Goal: Task Accomplishment & Management: Complete application form

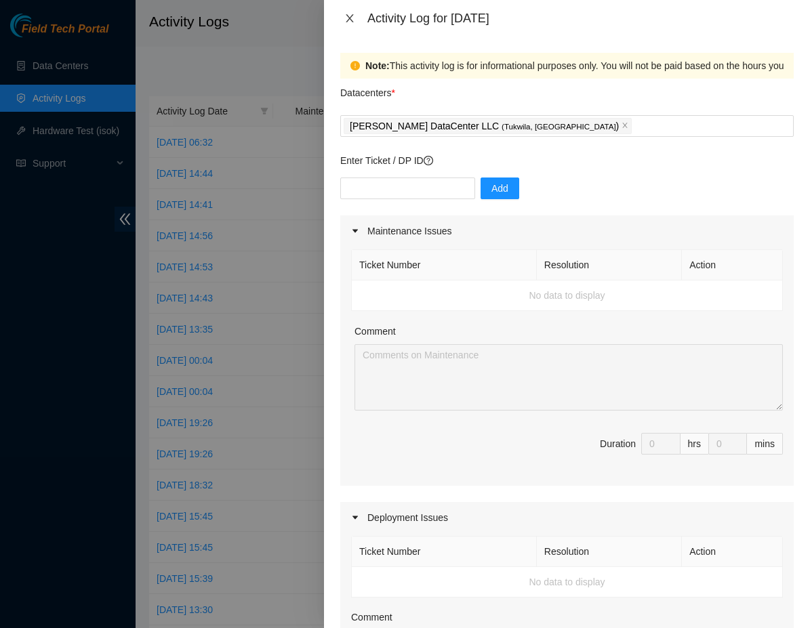
click at [358, 16] on button "Close" at bounding box center [349, 18] width 19 height 13
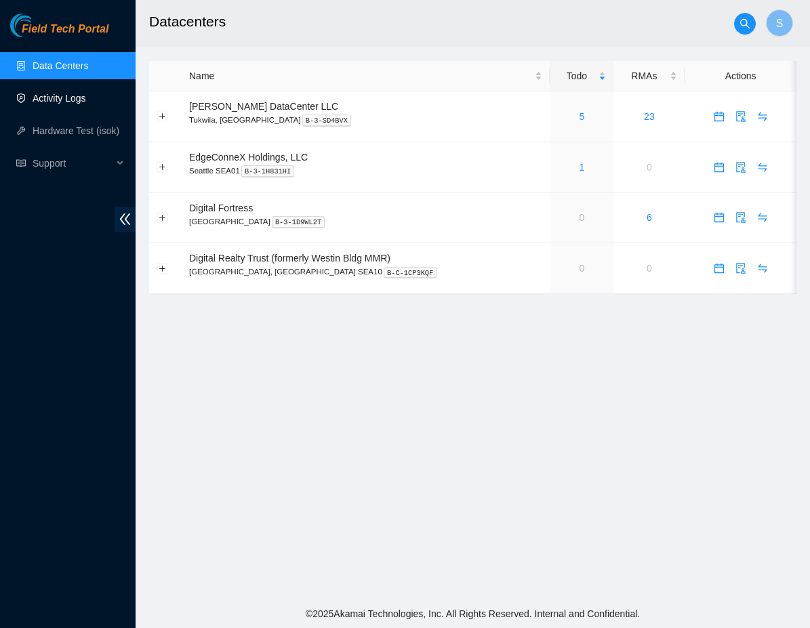
click at [35, 94] on link "Activity Logs" at bounding box center [60, 98] width 54 height 11
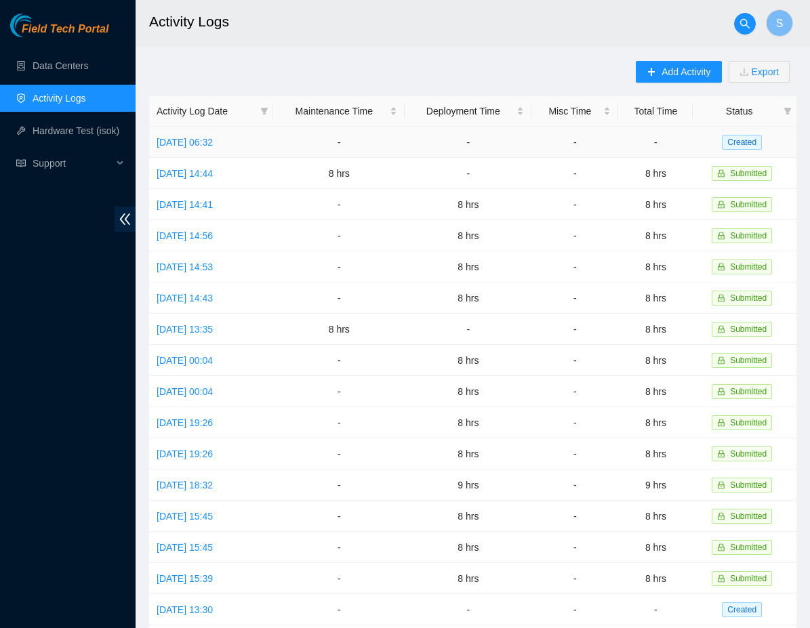
click at [634, 130] on td "-" at bounding box center [655, 142] width 75 height 31
click at [634, 136] on td "-" at bounding box center [655, 142] width 75 height 31
click at [213, 147] on link "Mon, 18 Aug 2025 06:32" at bounding box center [185, 142] width 56 height 11
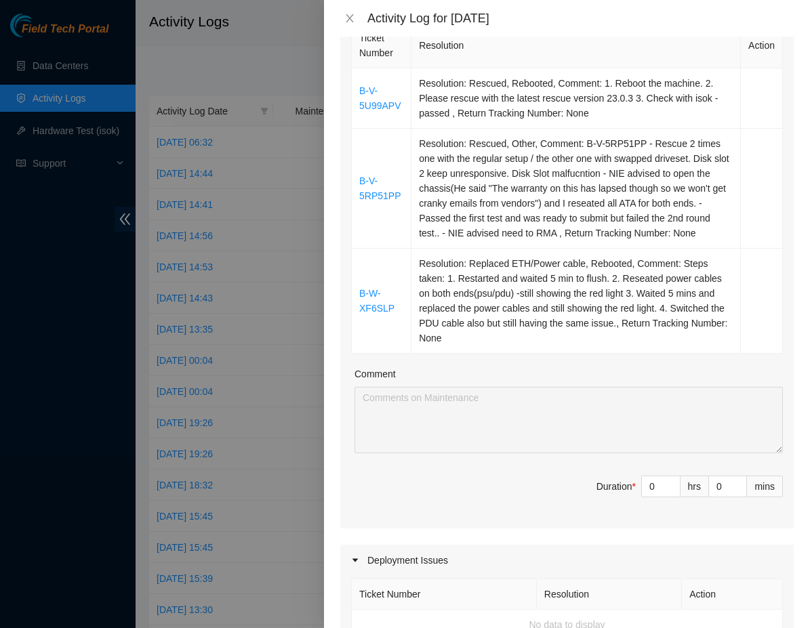
scroll to position [217, 0]
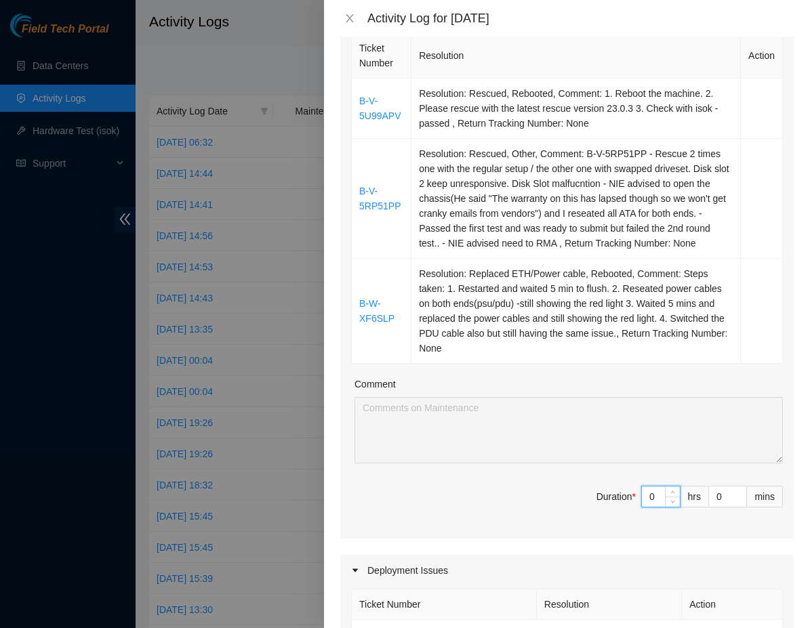
click at [659, 507] on input "0" at bounding box center [661, 497] width 38 height 20
type input "8"
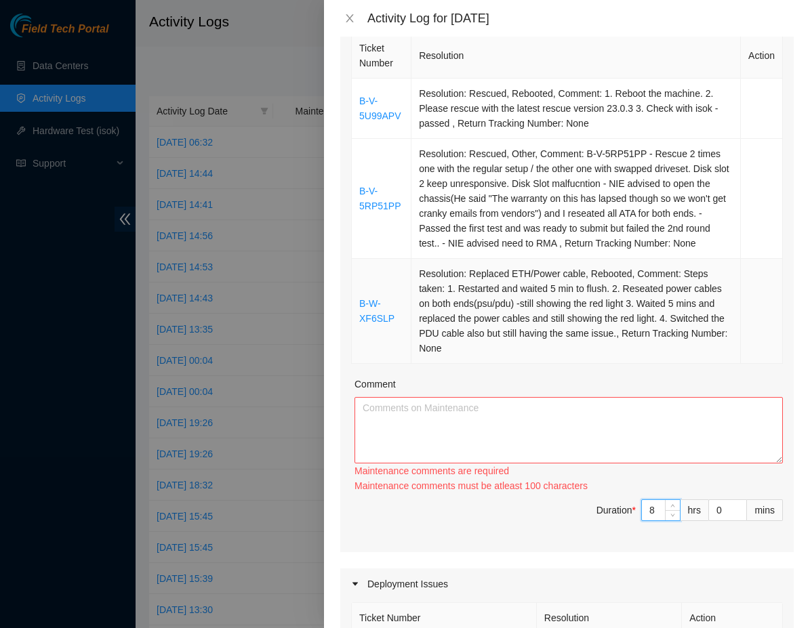
type input "8"
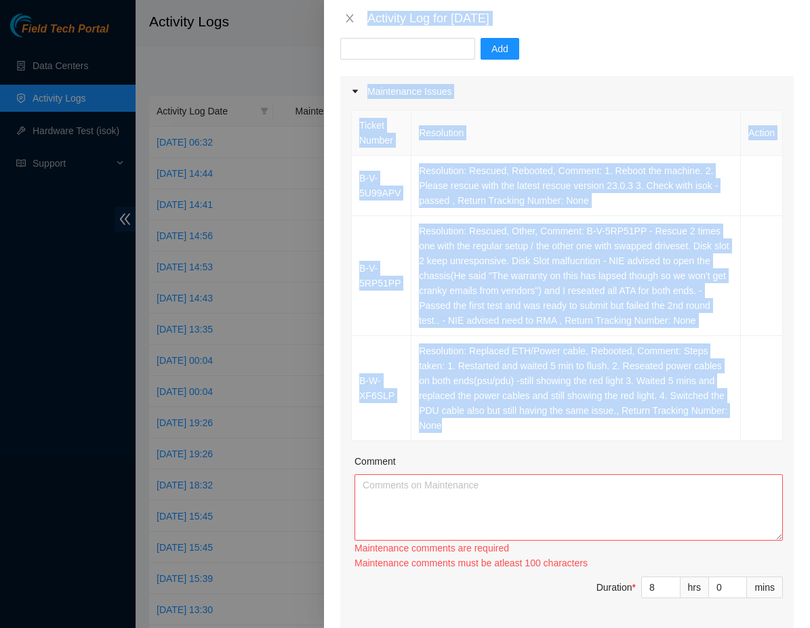
scroll to position [123, 0]
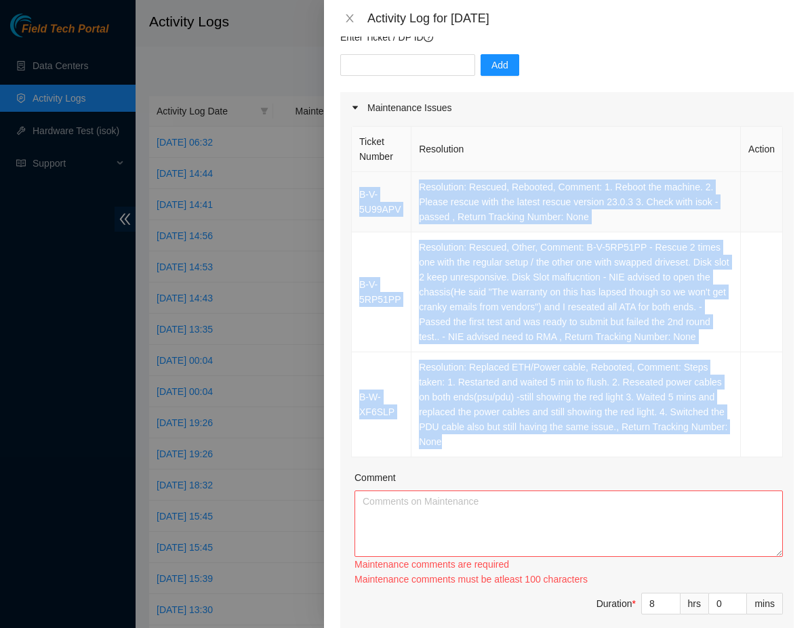
copy tbody "B-V-5U99APV Resolution: Rescued, Rebooted, Comment: 1. Reboot the machine. 2. P…"
drag, startPoint x: 546, startPoint y: 361, endPoint x: 357, endPoint y: 194, distance: 251.6
click at [357, 194] on tbody "B-V-5U99APV Resolution: Rescued, Rebooted, Comment: 1. Reboot the machine. 2. P…" at bounding box center [567, 314] width 431 height 285
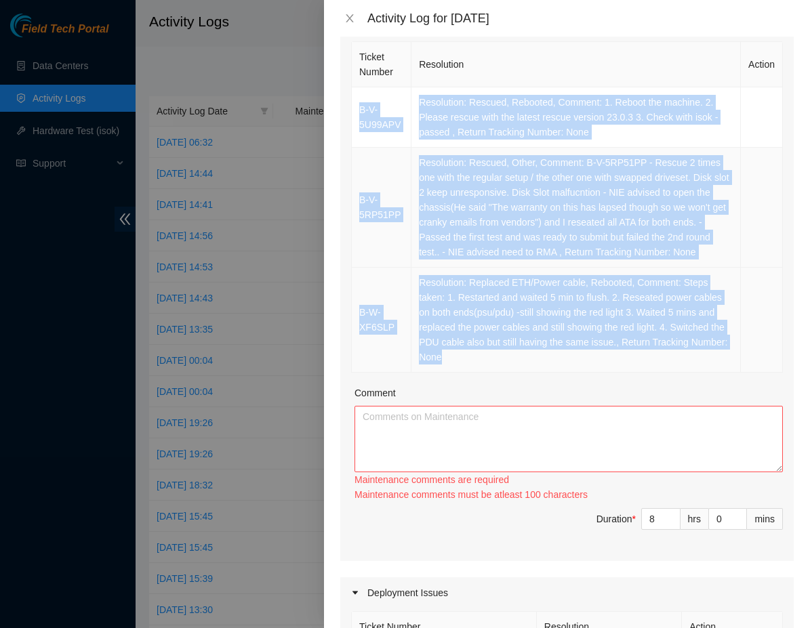
scroll to position [216, 0]
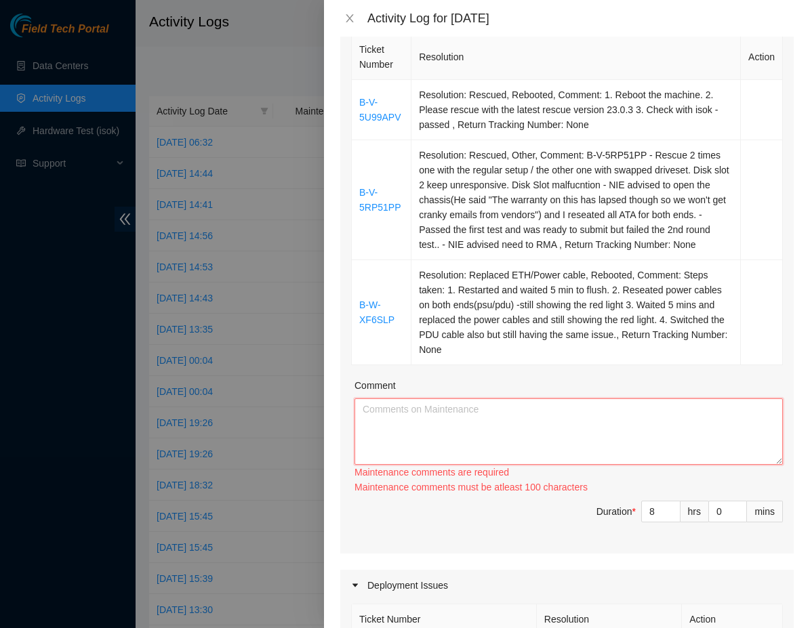
click at [448, 436] on textarea "Comment" at bounding box center [568, 432] width 428 height 66
paste textarea "B-V-5U99APV Resolution: Rescued, Rebooted, Comment: 1. Reboot the machine. 2. P…"
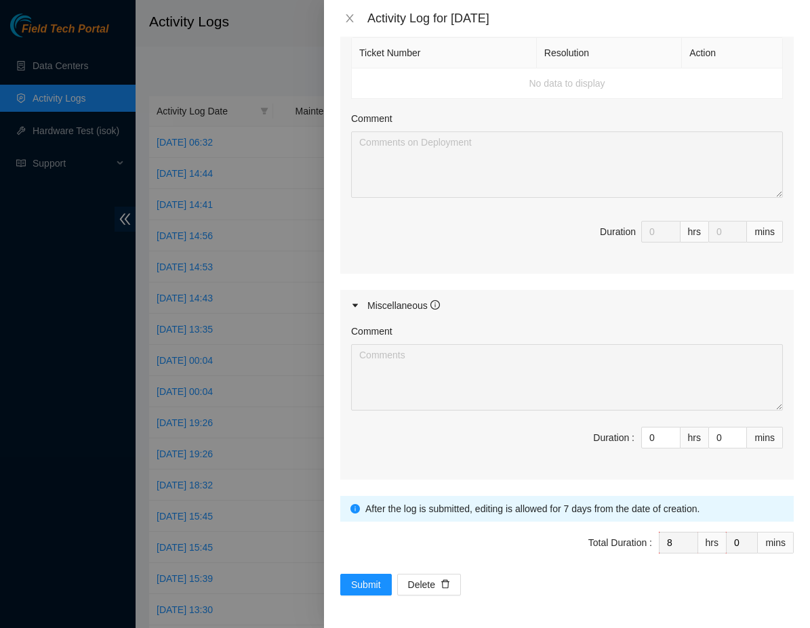
scroll to position [783, 0]
type textarea "B-V-5U99APV Resolution: Rescued, Rebooted, Comment: 1. Reboot the machine. 2. P…"
click at [362, 580] on span "Submit" at bounding box center [366, 584] width 30 height 15
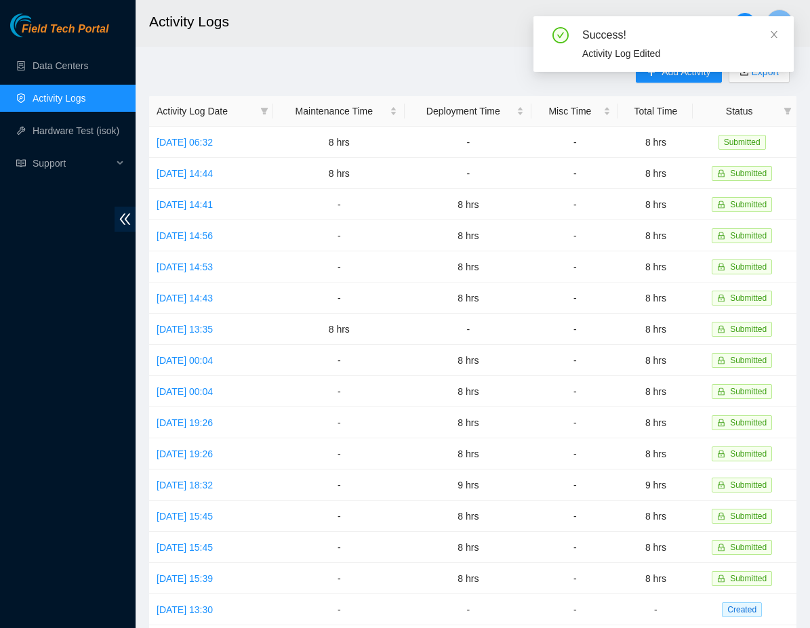
click at [659, 75] on div "Success! Activity Log Edited" at bounding box center [663, 49] width 260 height 66
click at [775, 36] on icon "close" at bounding box center [774, 34] width 7 height 7
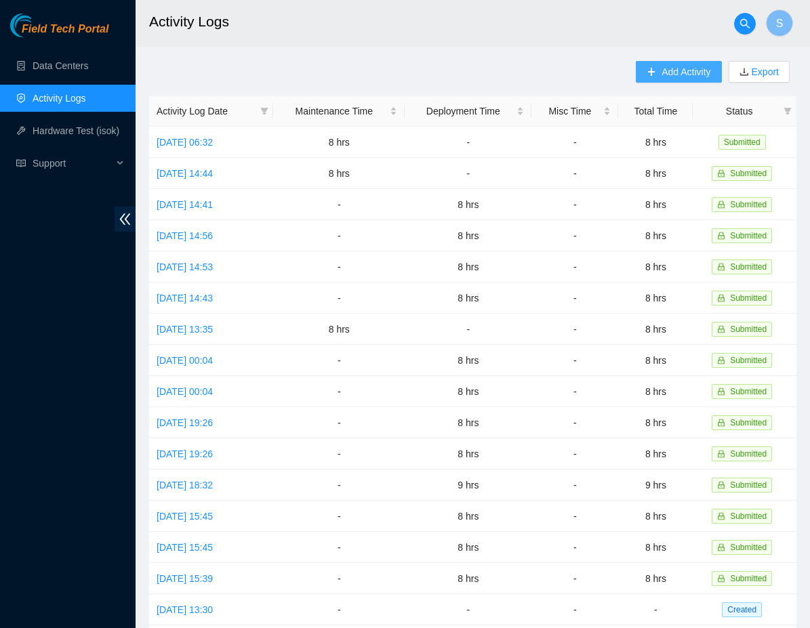
click at [661, 75] on span "Add Activity" at bounding box center [685, 71] width 49 height 15
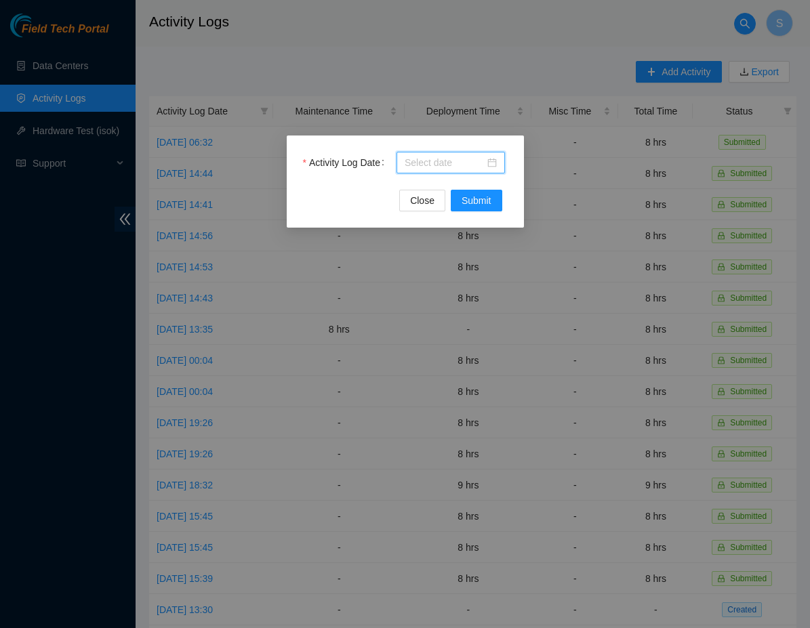
click at [443, 165] on input "Activity Log Date" at bounding box center [445, 162] width 80 height 15
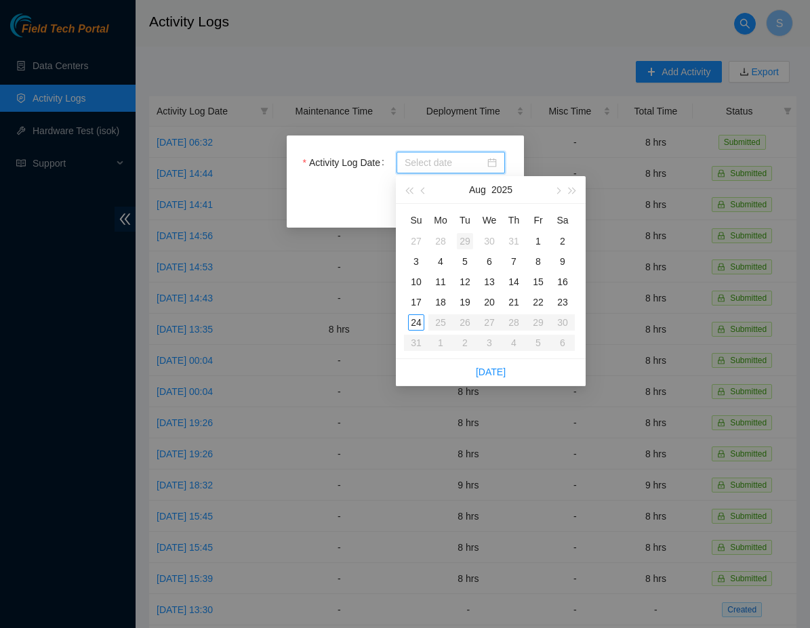
type input "2025-07-29"
type input "2025-07-30"
type input "2025-08-06"
type input "2025-08-12"
type input "2025-08-11"
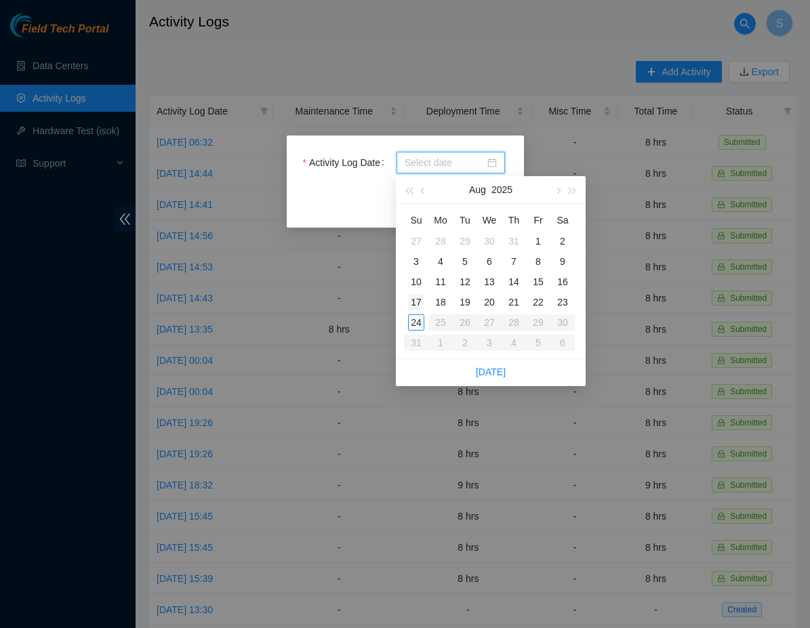
type input "2025-08-10"
type input "2025-08-17"
type input "2025-08-24"
type input "2025-08-18"
type input "2025-08-19"
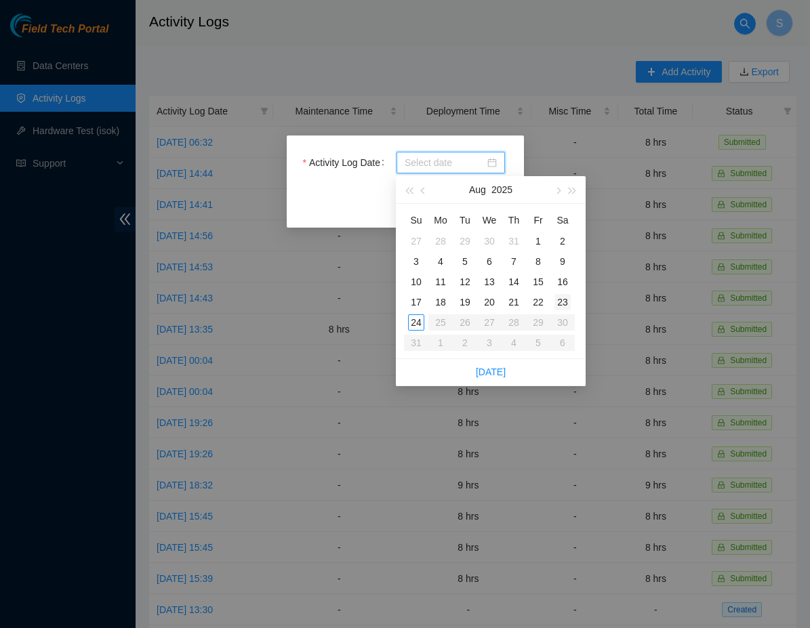
type input "2025-08-22"
type input "2025-08-23"
type input "2025-08-19"
type input "2025-08-20"
type input "2025-08-19"
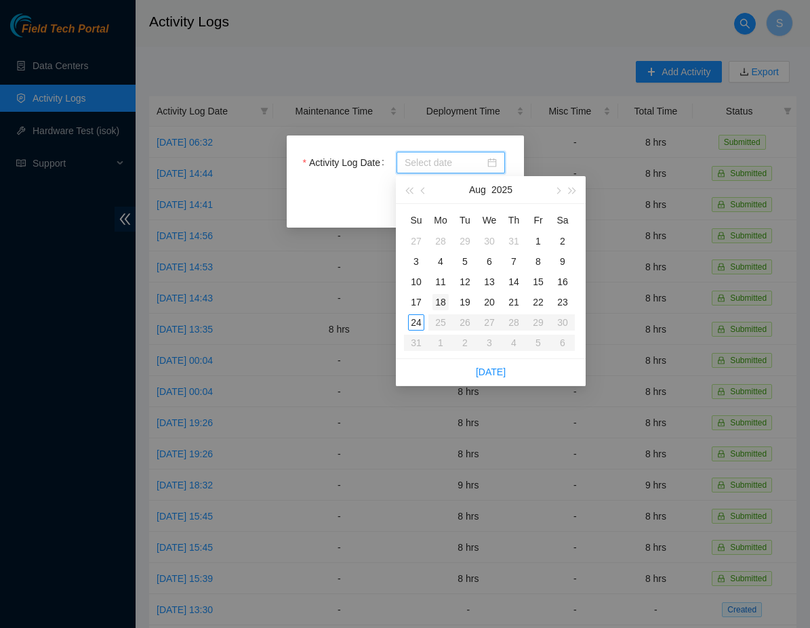
type input "2025-08-18"
type input "2025-08-19"
type input "2025-08-18"
type input "2025-08-19"
click at [466, 302] on div "19" at bounding box center [465, 302] width 16 height 16
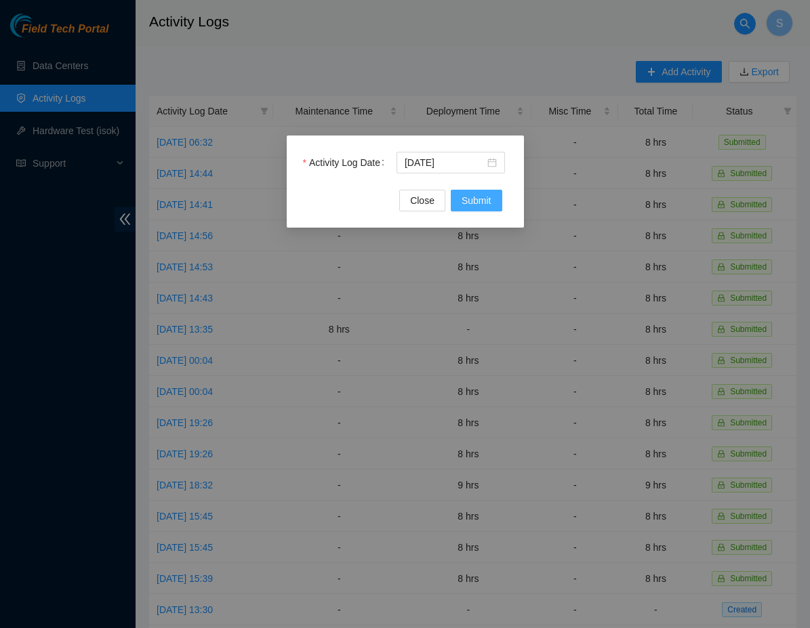
click at [472, 209] on button "Submit" at bounding box center [477, 201] width 52 height 22
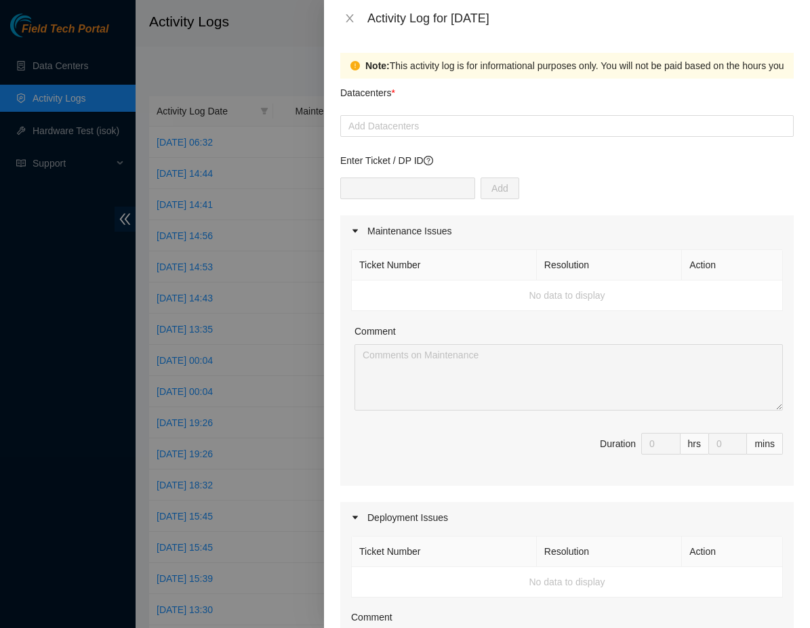
drag, startPoint x: 331, startPoint y: 52, endPoint x: 338, endPoint y: 52, distance: 6.8
click at [332, 52] on div "Note: This activity log is for informational purposes only. You will not be pai…" at bounding box center [567, 333] width 486 height 592
click at [350, 19] on icon "close" at bounding box center [349, 18] width 11 height 11
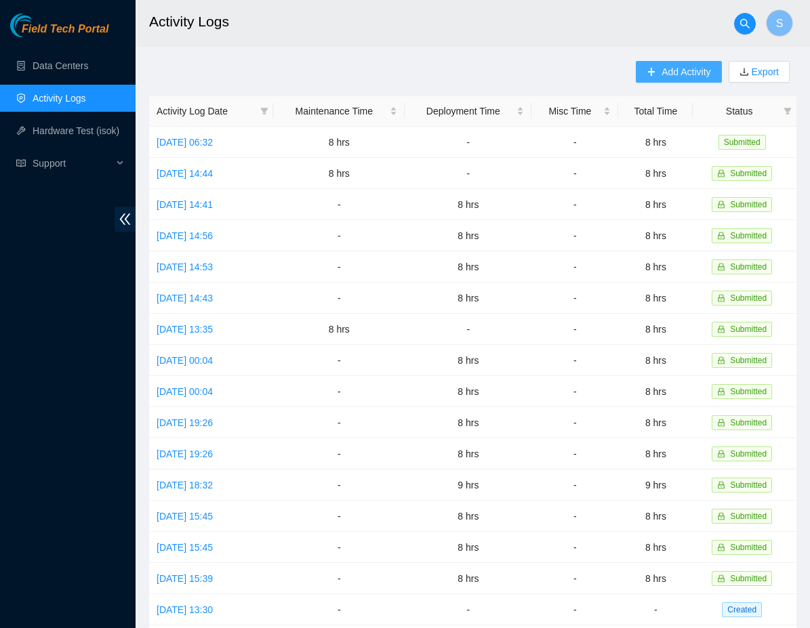
click at [693, 73] on span "Add Activity" at bounding box center [685, 71] width 49 height 15
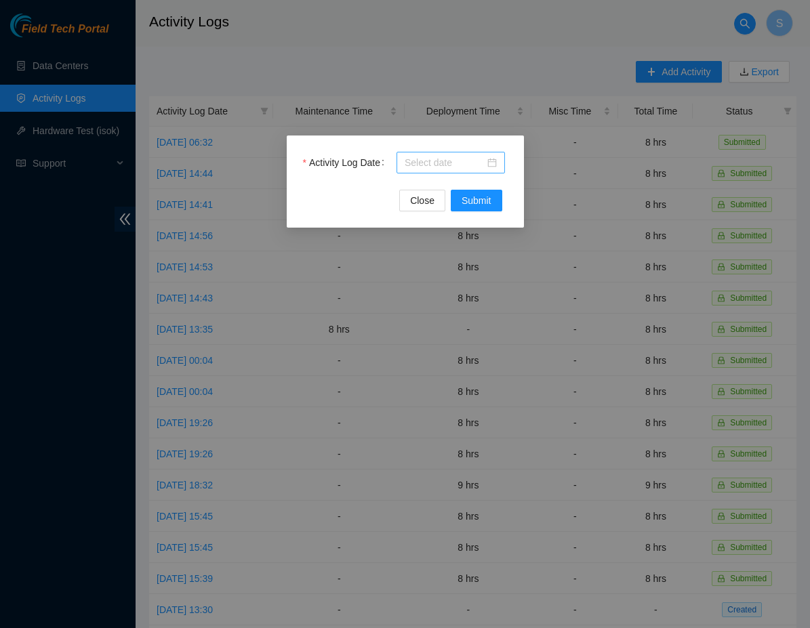
click at [491, 167] on div at bounding box center [451, 162] width 92 height 15
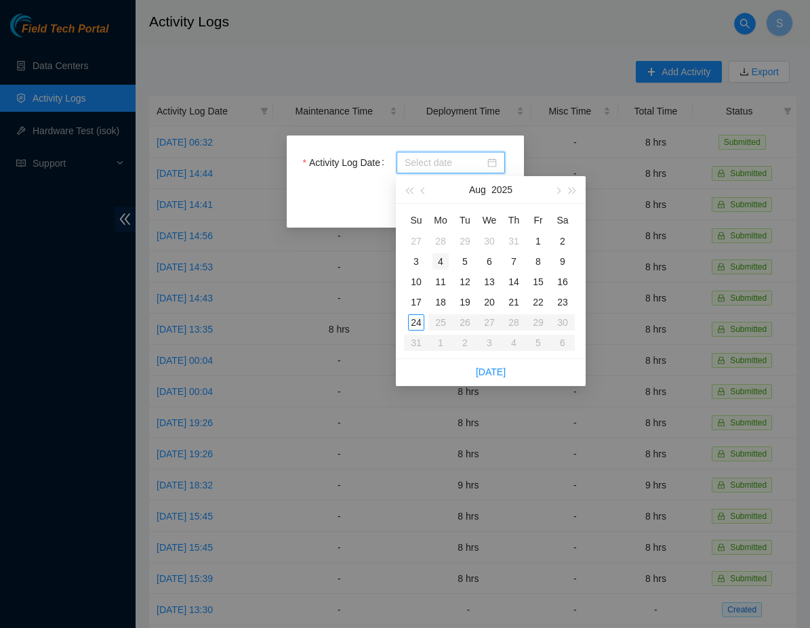
type input "2025-07-28"
type input "2025-08-04"
type input "2025-08-10"
type input "2025-08-11"
type input "2025-08-18"
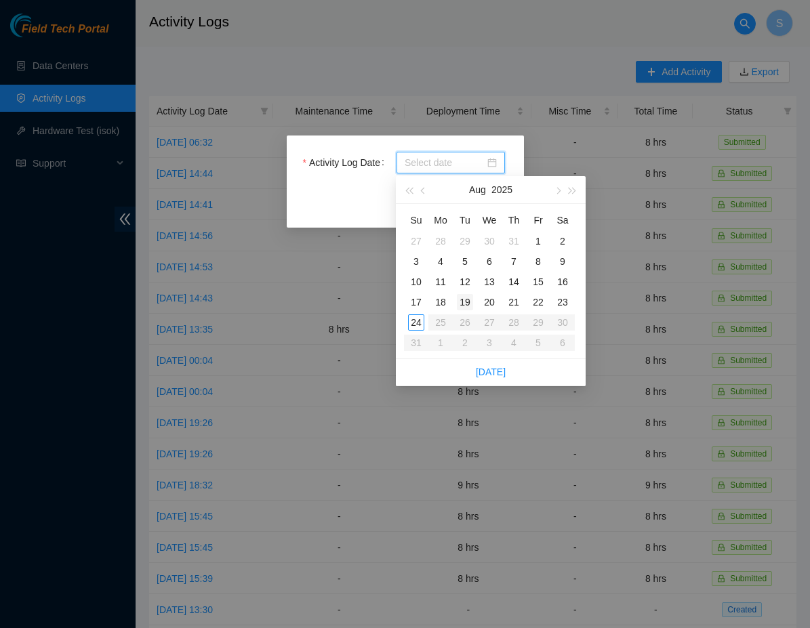
type input "2025-08-19"
click at [468, 303] on div "19" at bounding box center [465, 302] width 16 height 16
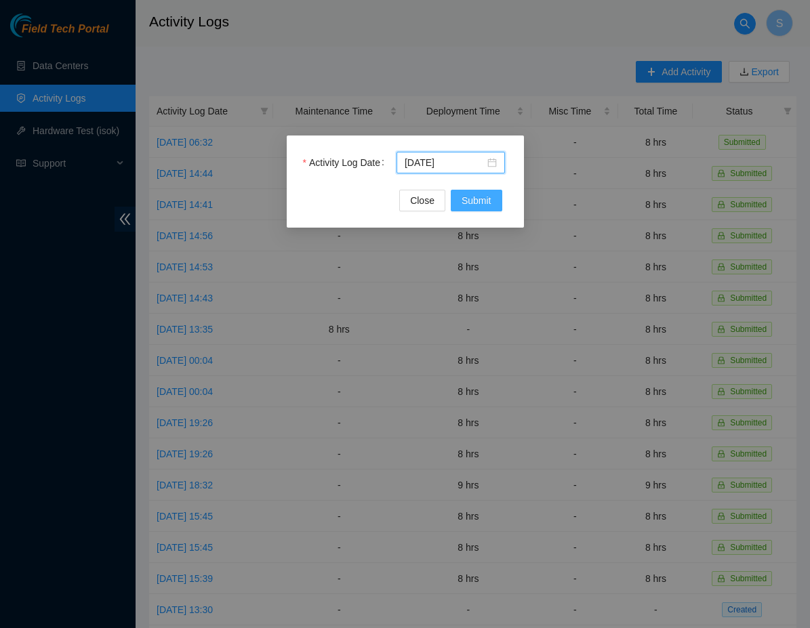
click at [491, 197] on button "Submit" at bounding box center [477, 201] width 52 height 22
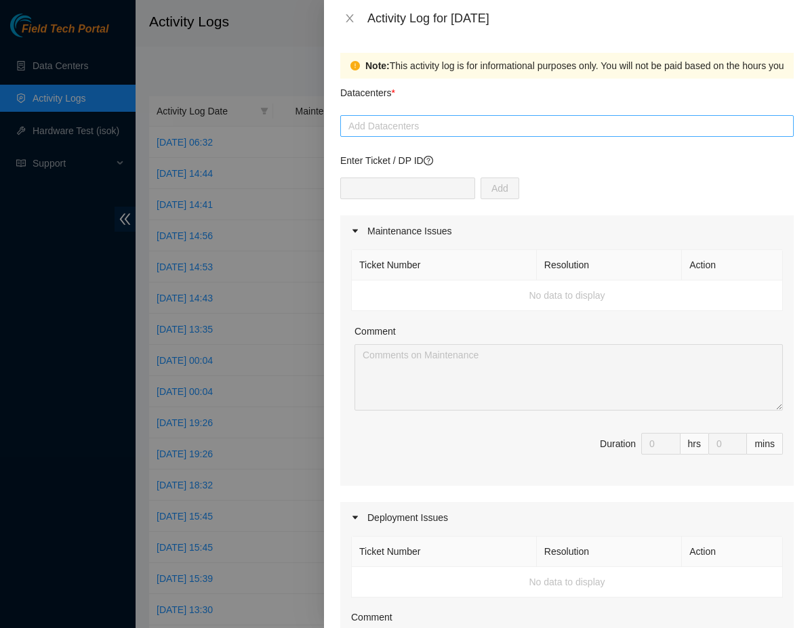
click at [417, 117] on div "Add Datacenters" at bounding box center [566, 126] width 453 height 22
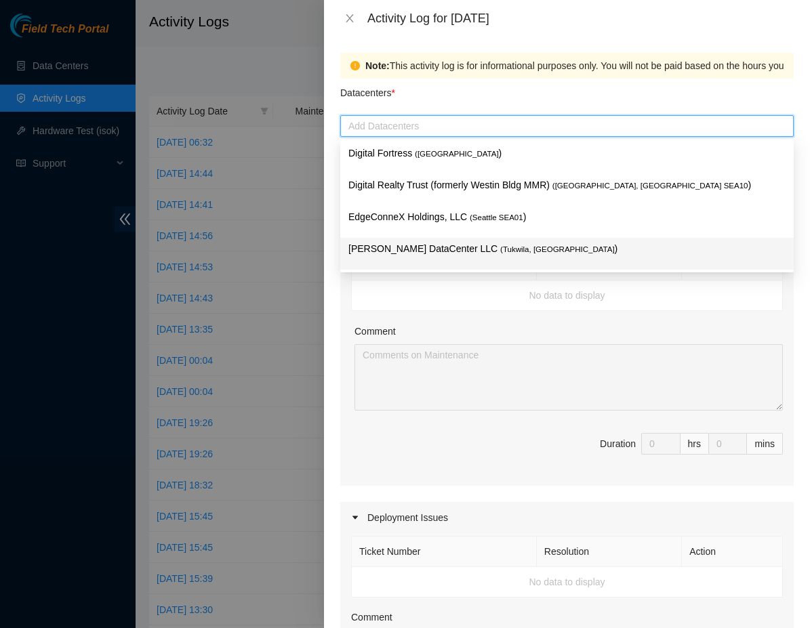
click at [434, 240] on div "Sabey DataCenter LLC ( Tukwila, WA )" at bounding box center [566, 254] width 453 height 32
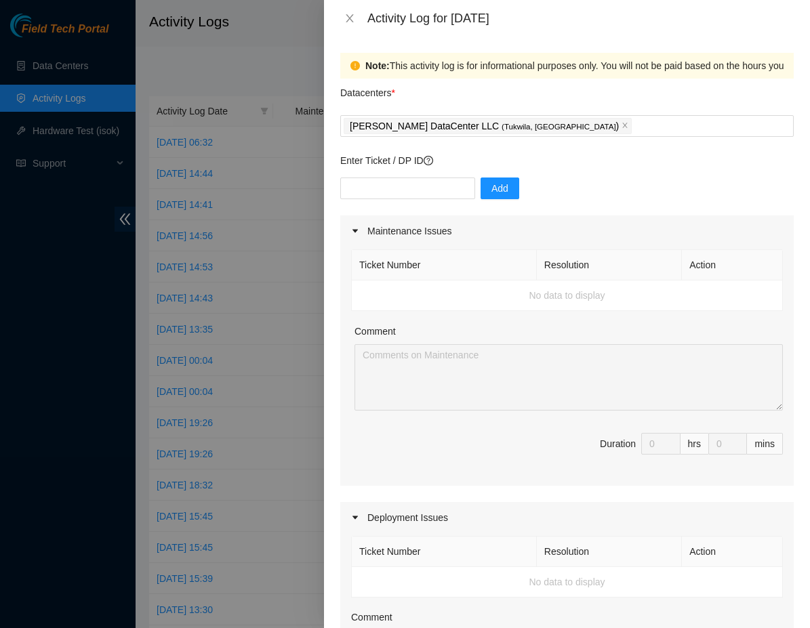
click at [457, 302] on td "No data to display" at bounding box center [567, 296] width 431 height 30
click at [409, 201] on div "Add" at bounding box center [566, 197] width 453 height 38
click at [406, 185] on input "text" at bounding box center [407, 189] width 135 height 22
type input "DP77025"
click at [508, 188] on span "Add" at bounding box center [499, 188] width 17 height 15
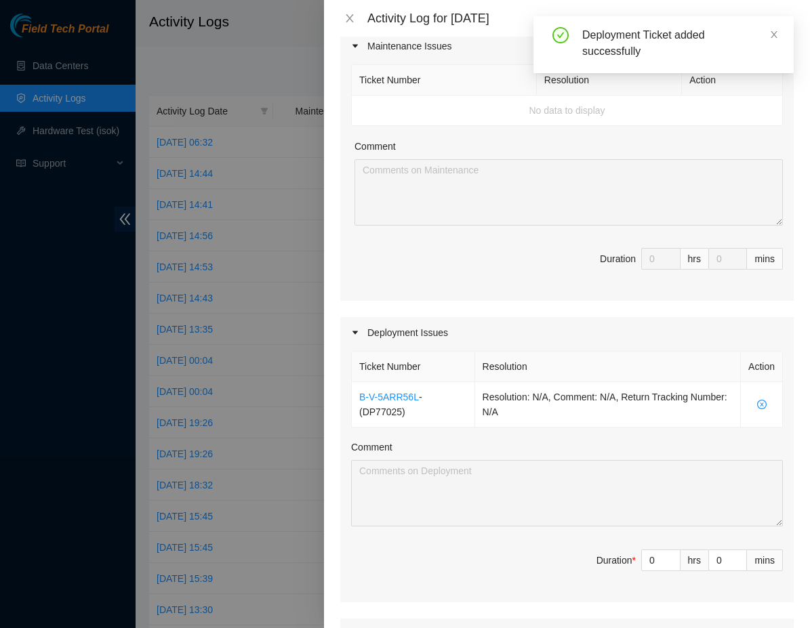
scroll to position [234, 0]
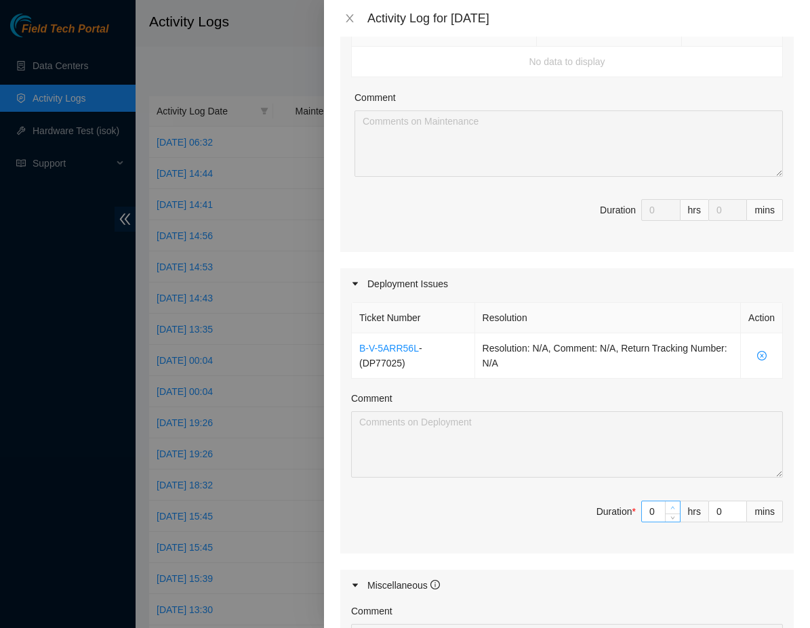
type input "1"
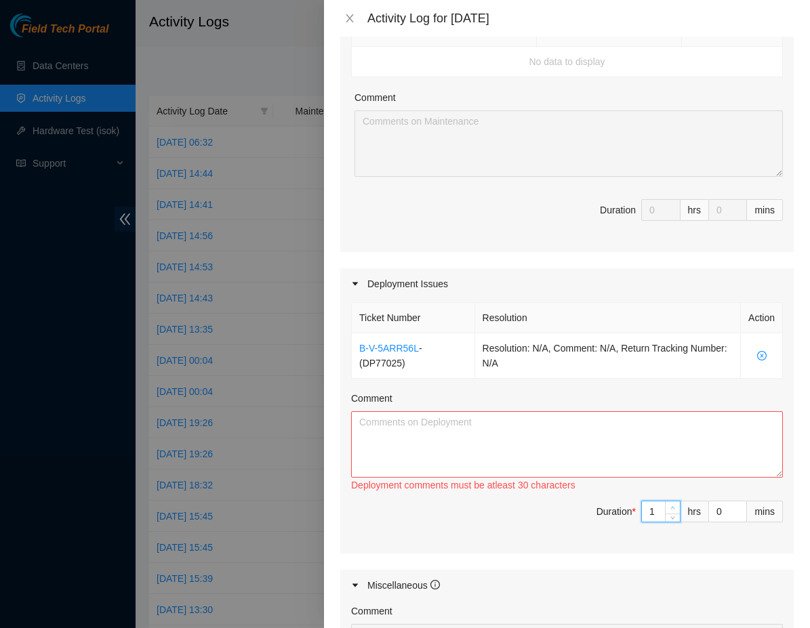
click at [667, 507] on span "Increase Value" at bounding box center [672, 508] width 15 height 12
type input "0"
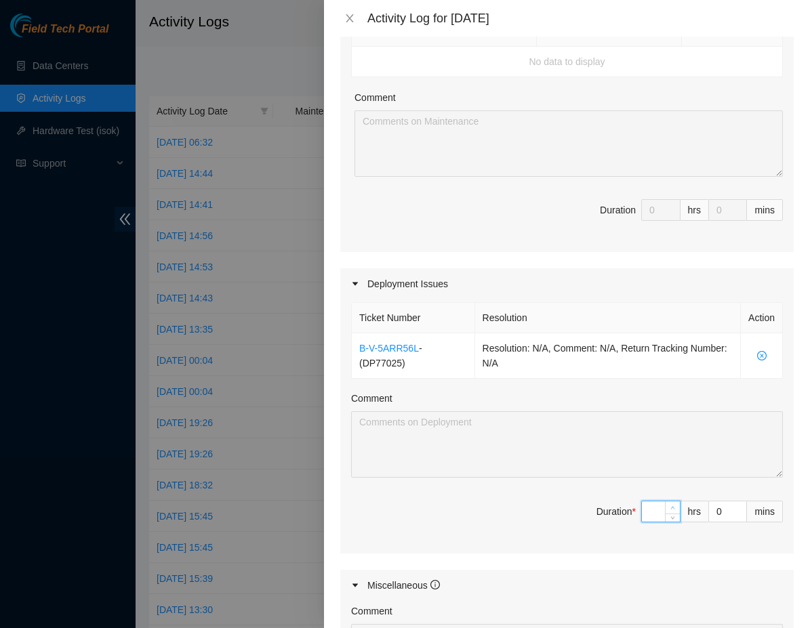
type input "8"
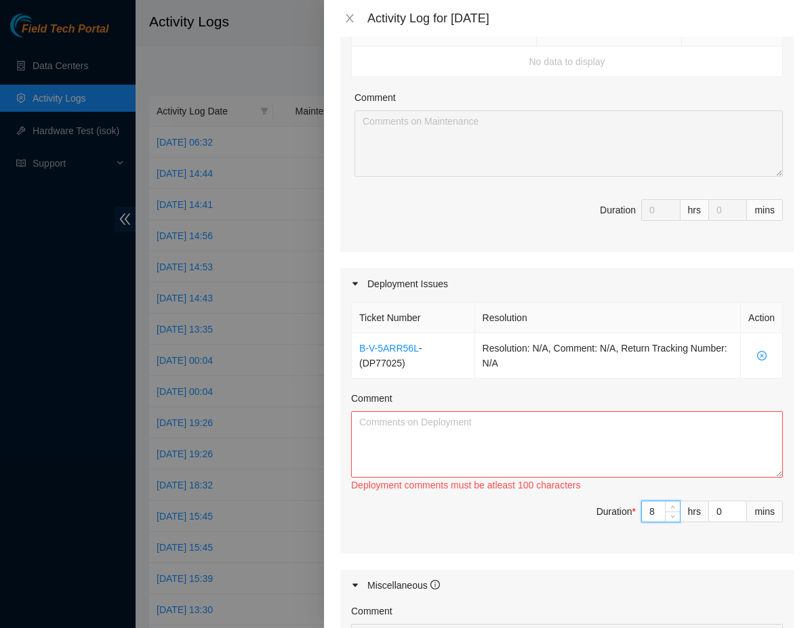
type input "8"
click at [552, 446] on textarea "Comment" at bounding box center [567, 444] width 432 height 66
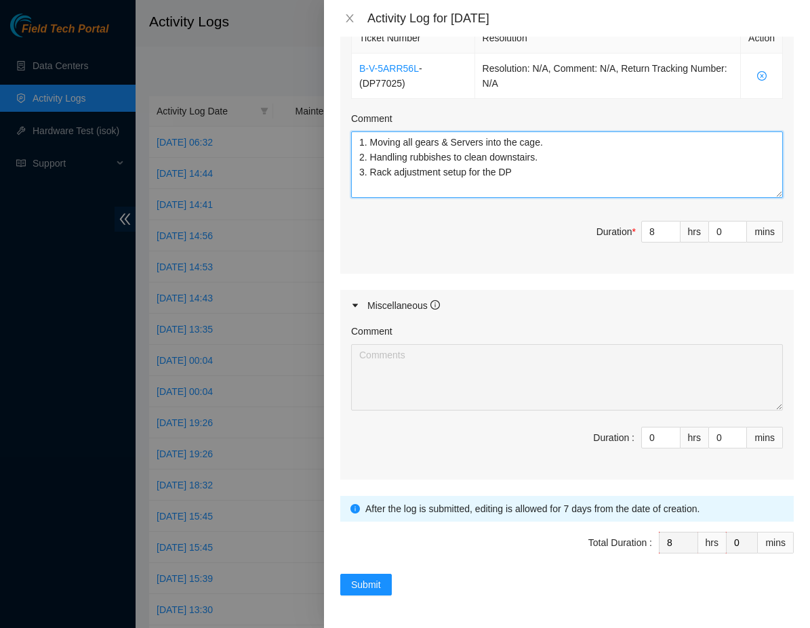
scroll to position [513, 0]
type textarea "1. Moving all gears & Servers into the cage. 2. Handling rubbishes to clean dow…"
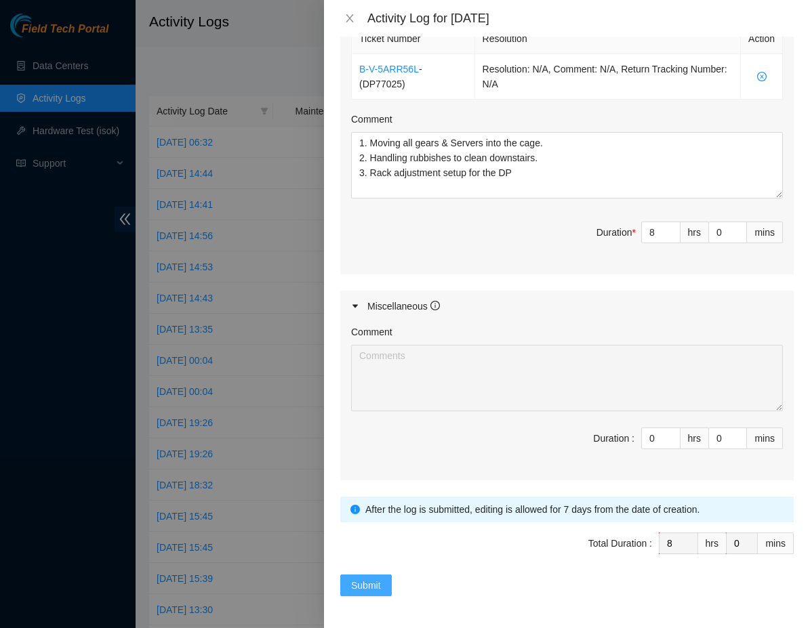
click at [381, 587] on span "Submit" at bounding box center [366, 585] width 30 height 15
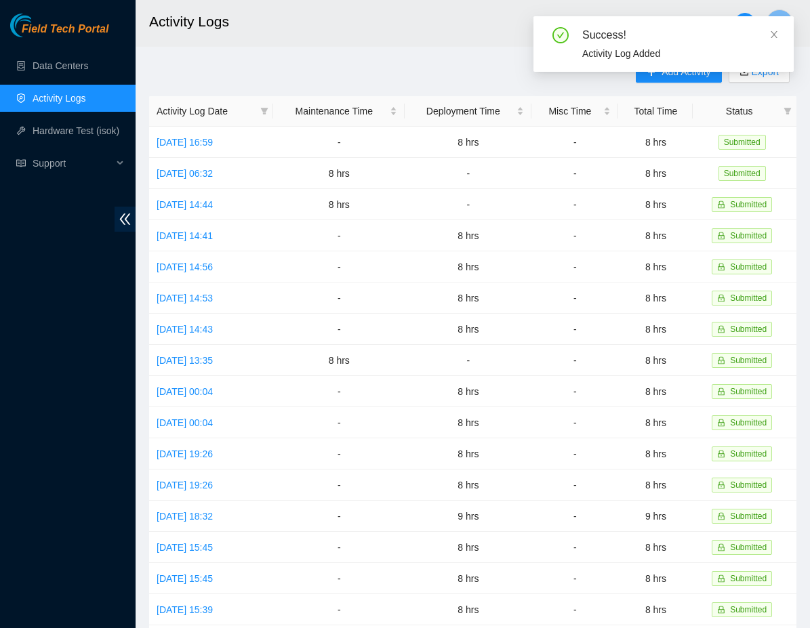
click at [672, 66] on div "Success! Activity Log Added" at bounding box center [663, 44] width 260 height 56
click at [779, 29] on div "Success! Activity Log Added" at bounding box center [663, 44] width 260 height 56
click at [773, 33] on icon "close" at bounding box center [774, 34] width 7 height 7
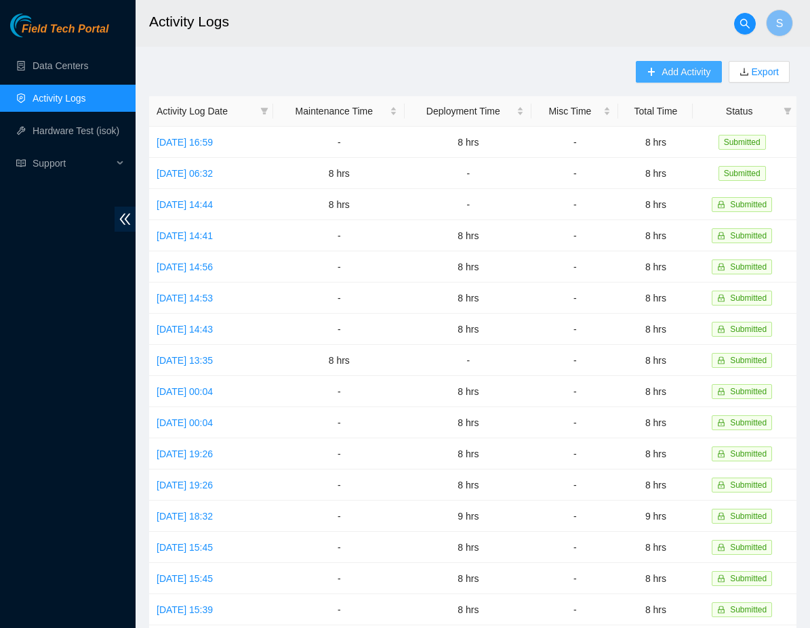
click at [676, 73] on span "Add Activity" at bounding box center [685, 71] width 49 height 15
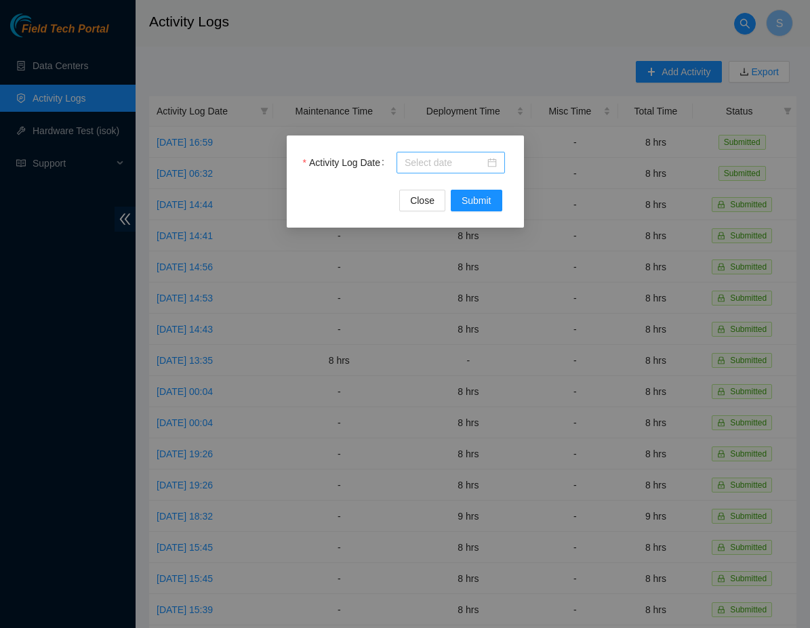
click at [493, 169] on div at bounding box center [451, 162] width 92 height 15
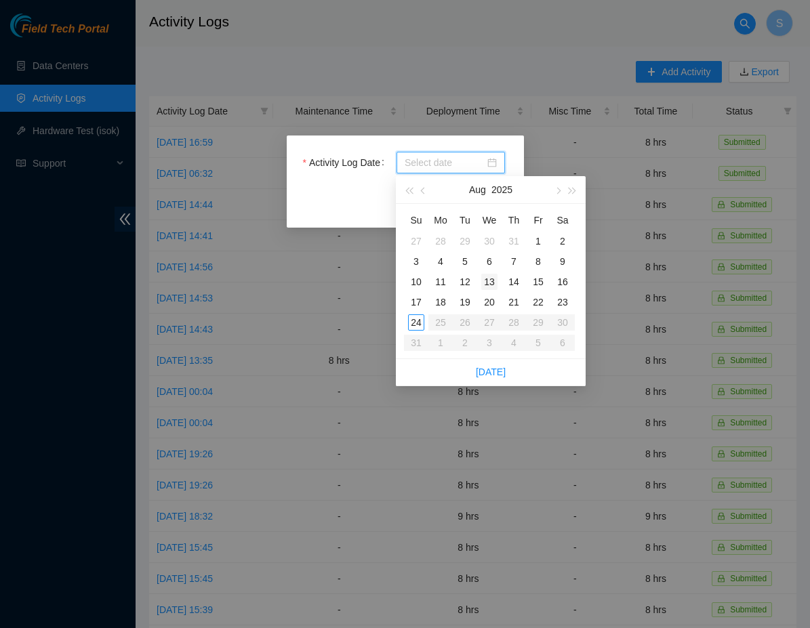
type input "2025-08-06"
type input "2025-08-13"
type input "2025-08-20"
type input "2025-08-19"
type input "2025-08-18"
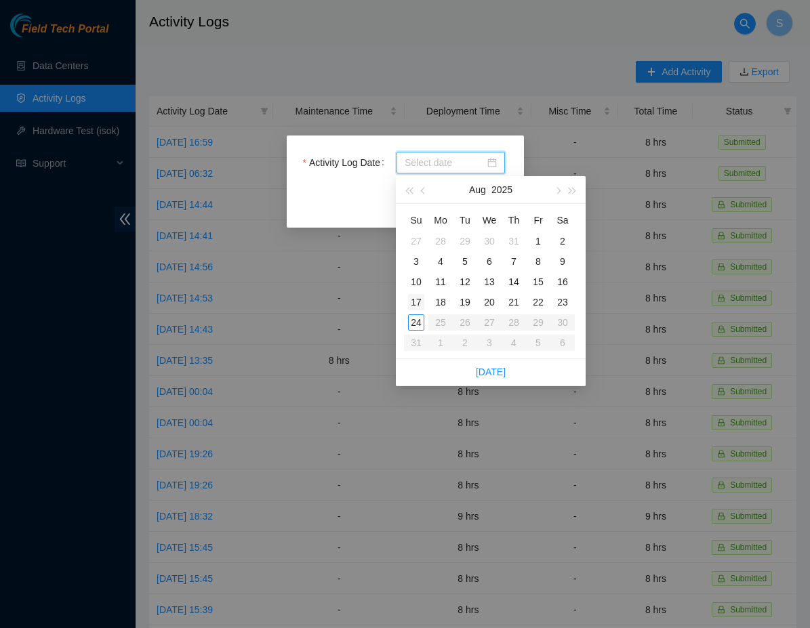
type input "2025-08-17"
type input "2025-08-12"
type input "2025-08-20"
type input "2025-08-19"
type input "2025-08-18"
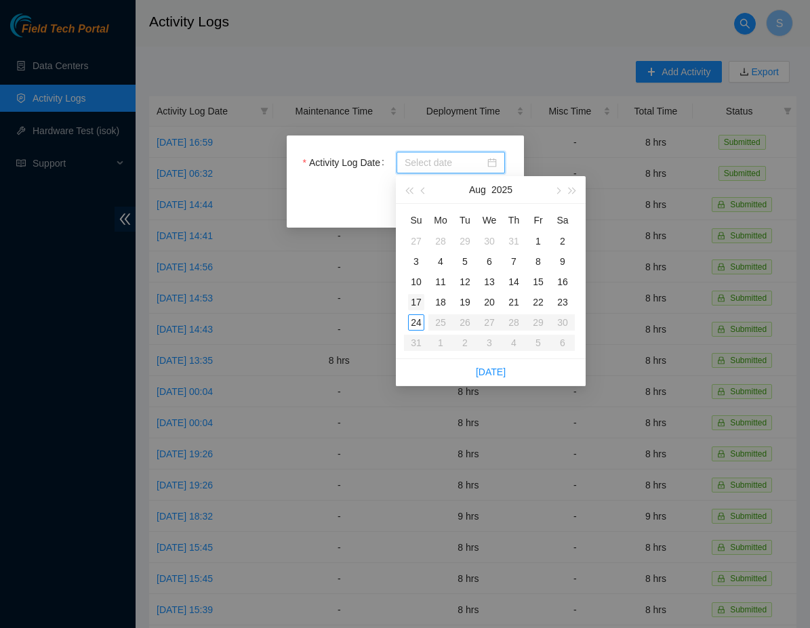
type input "2025-08-17"
type input "2025-08-18"
click at [470, 301] on div "19" at bounding box center [465, 302] width 16 height 16
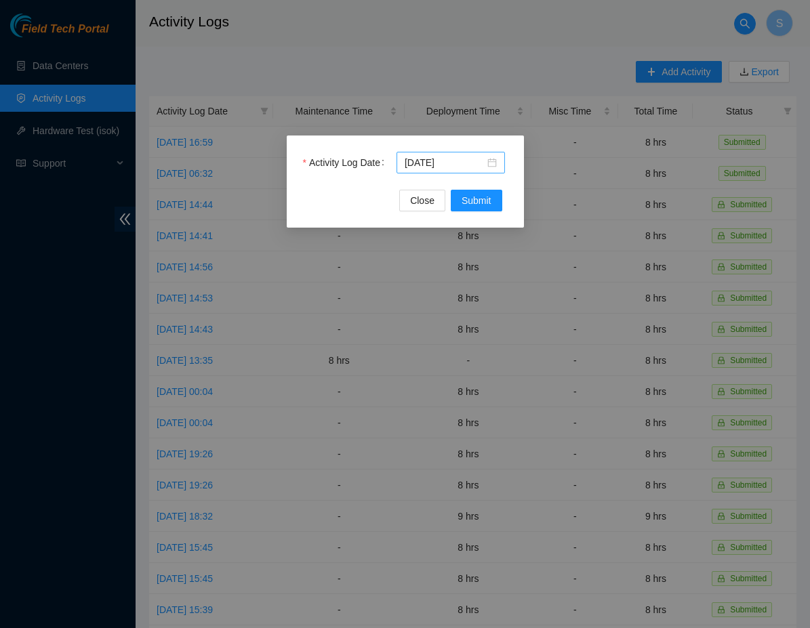
click at [495, 153] on div "2025-08-19" at bounding box center [450, 163] width 108 height 22
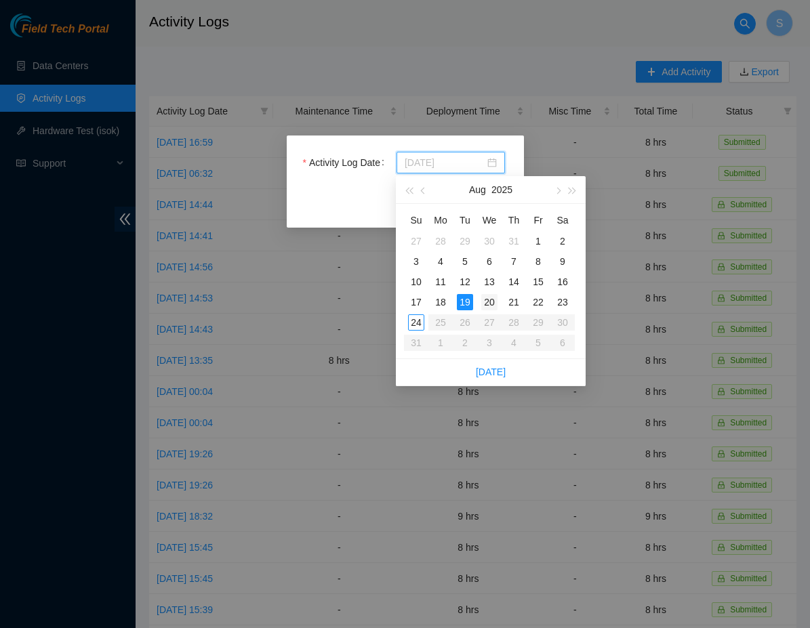
type input "2025-08-20"
click at [486, 304] on div "20" at bounding box center [489, 302] width 16 height 16
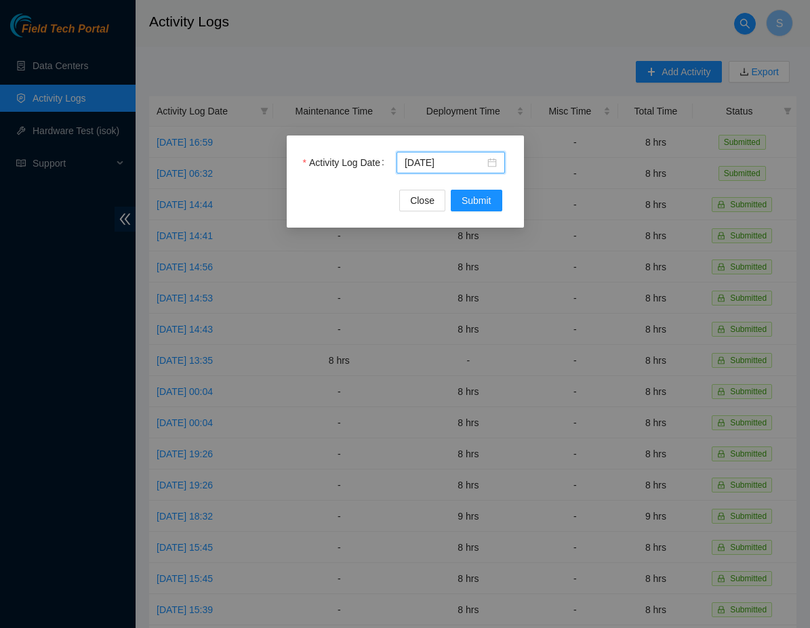
click at [466, 214] on div "Activity Log Date 2025-08-20 Close Submit" at bounding box center [405, 182] width 237 height 92
click at [470, 196] on span "Submit" at bounding box center [477, 200] width 30 height 15
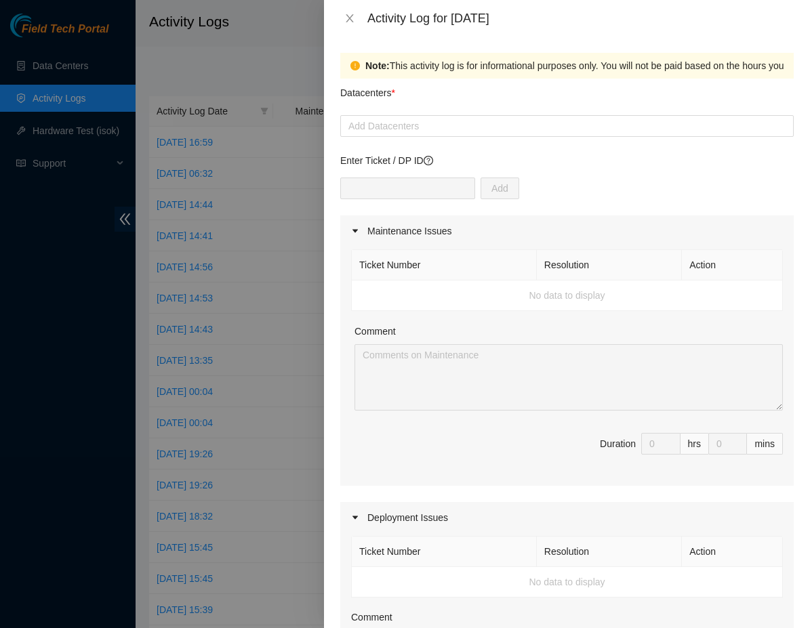
click at [419, 140] on form "Datacenters * Add Datacenters Enter Ticket / DP ID Add Maintenance Issues Ticke…" at bounding box center [566, 587] width 453 height 1016
click at [424, 129] on div at bounding box center [567, 126] width 447 height 16
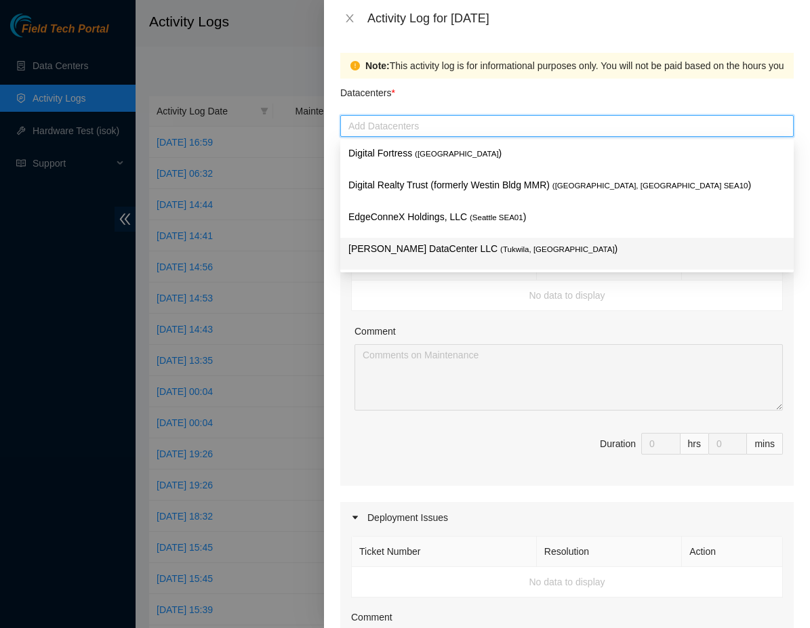
click at [423, 248] on p "Sabey DataCenter LLC ( Tukwila, WA )" at bounding box center [566, 249] width 437 height 16
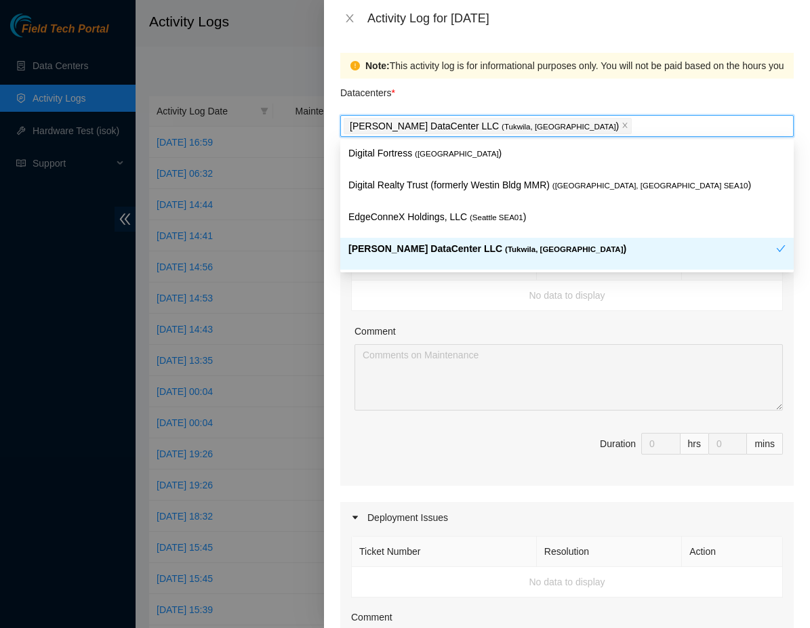
click at [441, 255] on p "Sabey DataCenter LLC ( Tukwila, WA )" at bounding box center [562, 249] width 428 height 16
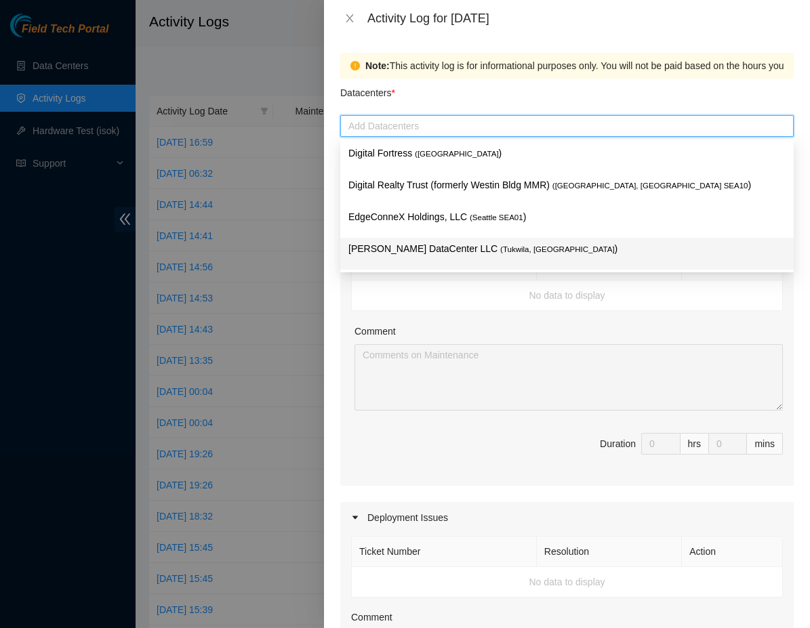
click at [449, 254] on p "Sabey DataCenter LLC ( Tukwila, WA )" at bounding box center [566, 249] width 437 height 16
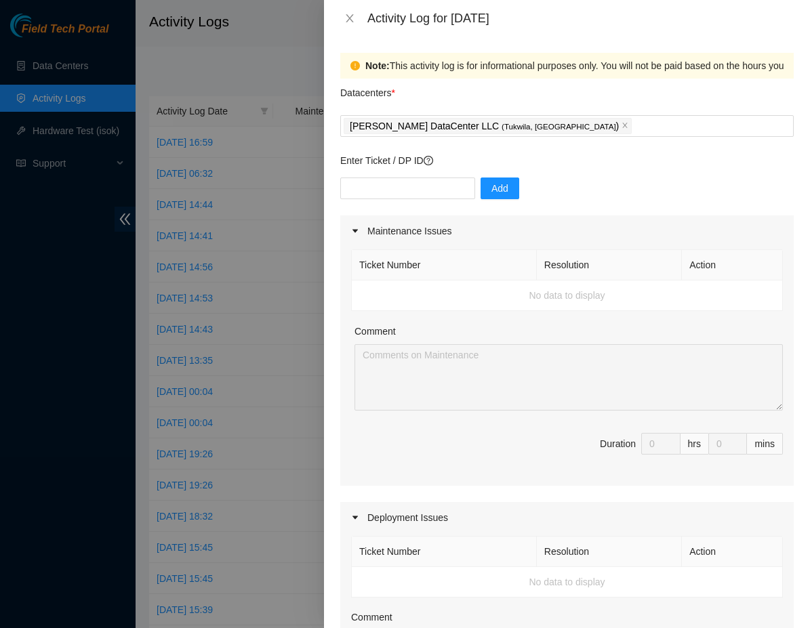
click at [469, 283] on td "No data to display" at bounding box center [567, 296] width 431 height 30
click at [435, 178] on input "text" at bounding box center [407, 189] width 135 height 22
type input "DP77025"
click at [495, 190] on span "Add" at bounding box center [499, 188] width 17 height 15
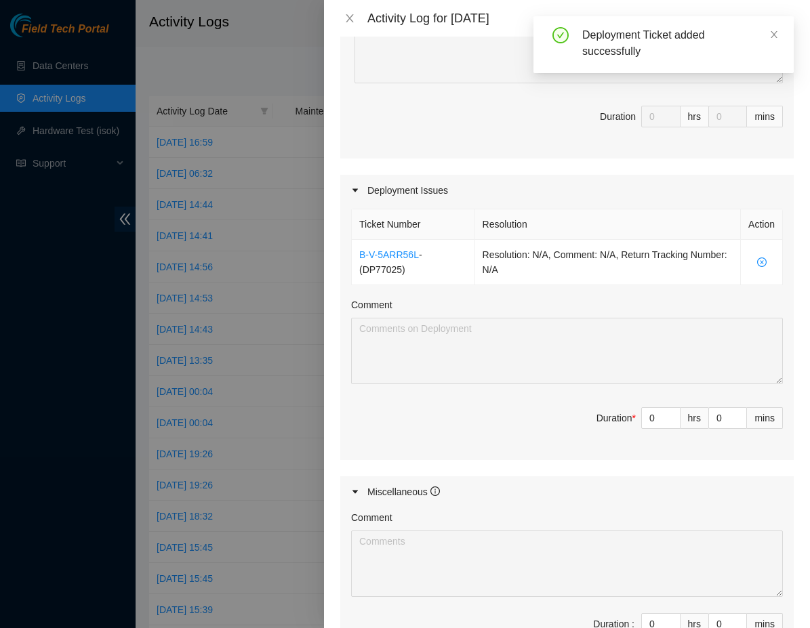
scroll to position [335, 0]
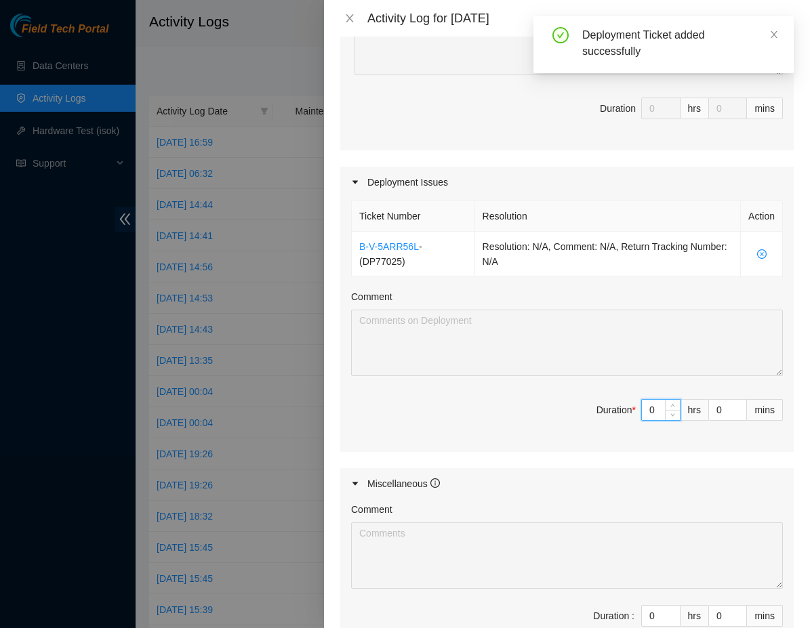
click at [654, 408] on input "0" at bounding box center [661, 410] width 38 height 20
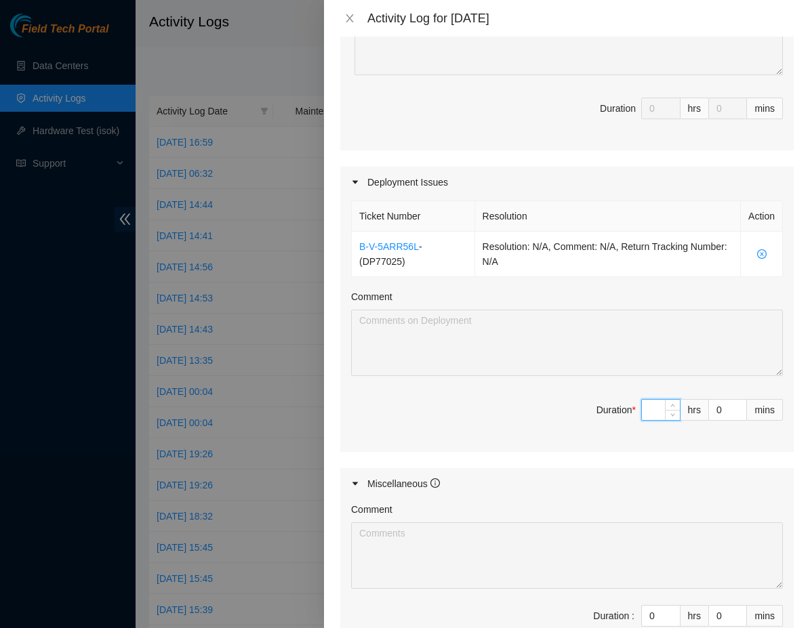
type input "8"
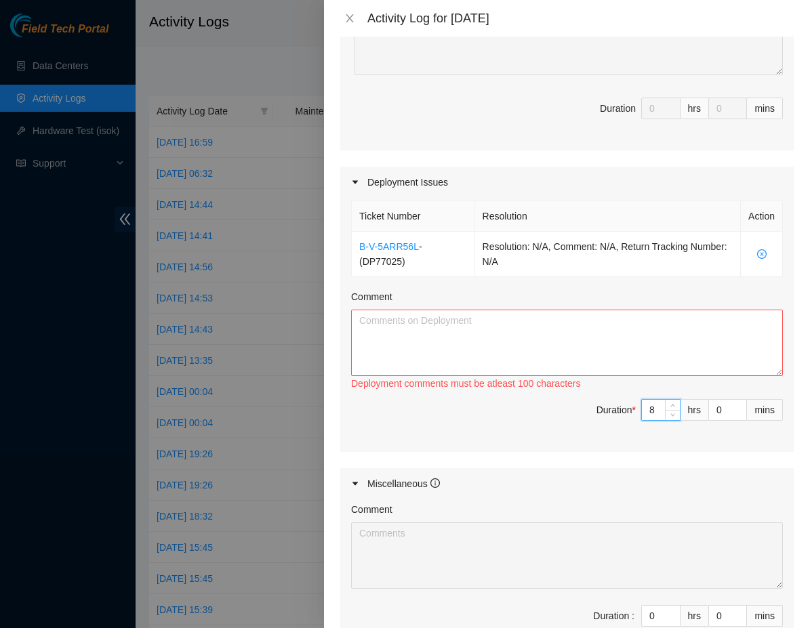
type input "8"
click at [526, 344] on textarea "Comment" at bounding box center [567, 343] width 432 height 66
type textarea "D"
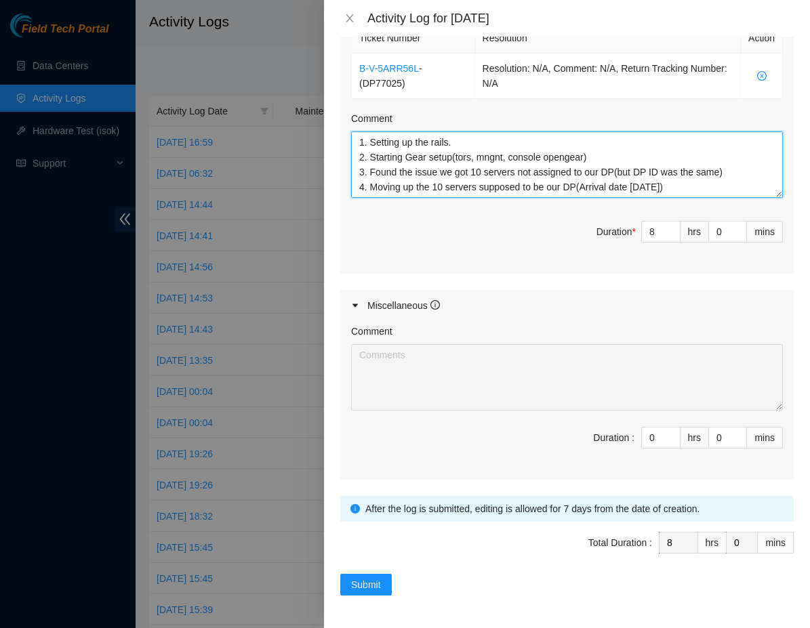
scroll to position [513, 0]
type textarea "DP77025 1. Setting up the rails. 2. Starting Gear setup(tors, mngnt, console op…"
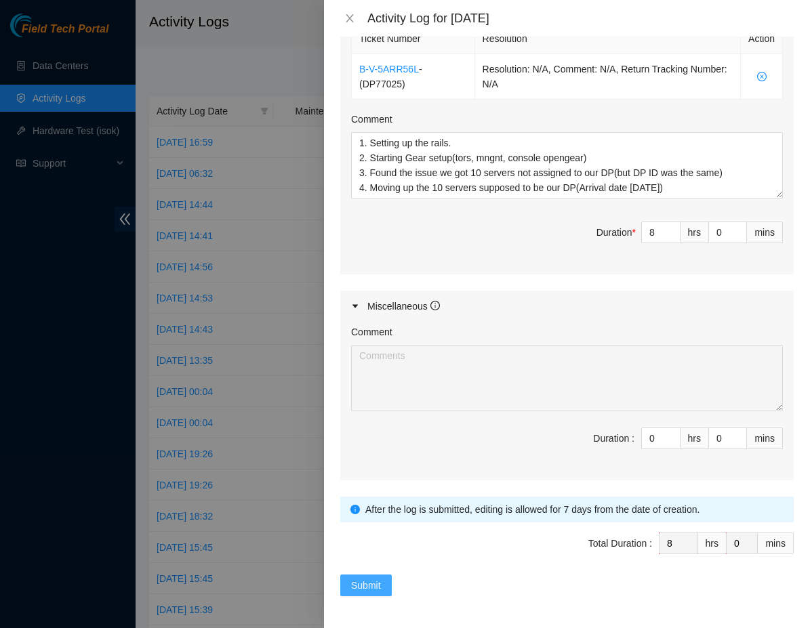
click at [373, 593] on button "Submit" at bounding box center [366, 586] width 52 height 22
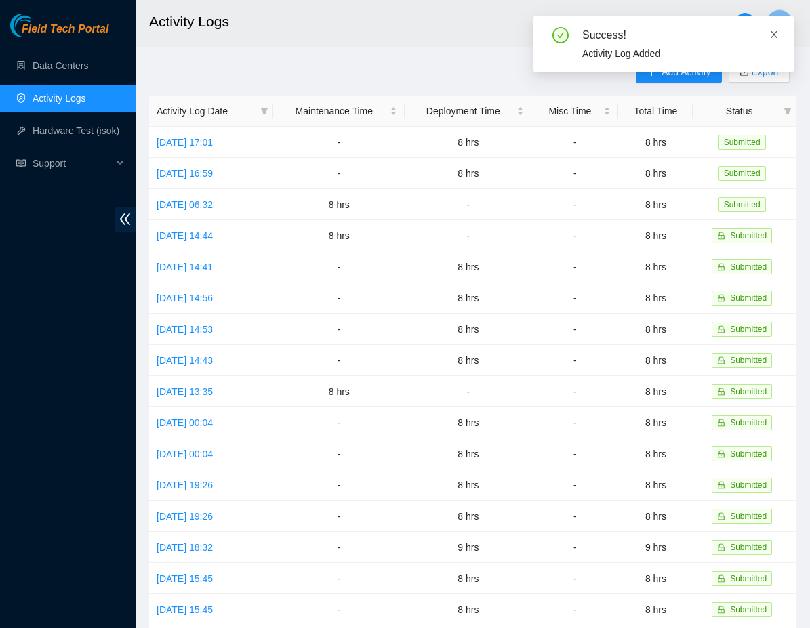
click at [773, 32] on icon "close" at bounding box center [773, 34] width 9 height 9
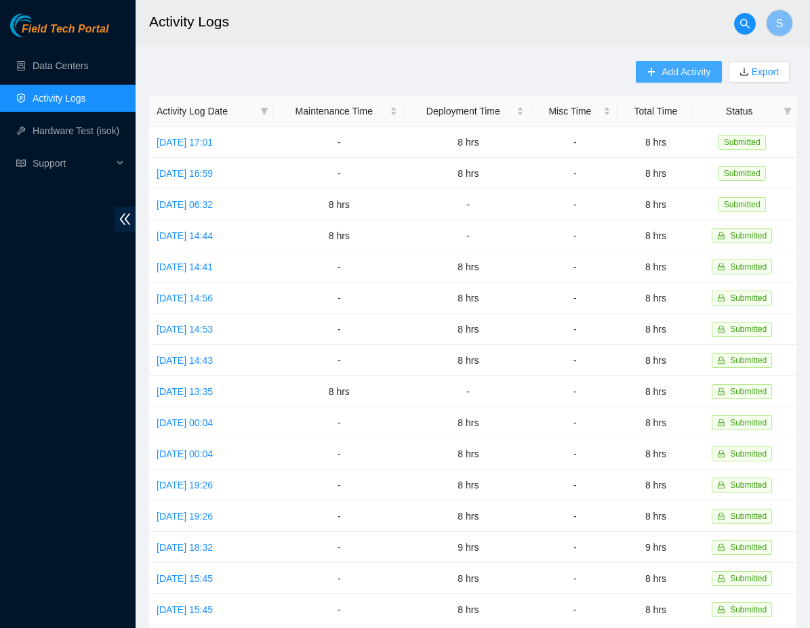
click at [685, 71] on span "Add Activity" at bounding box center [685, 71] width 49 height 15
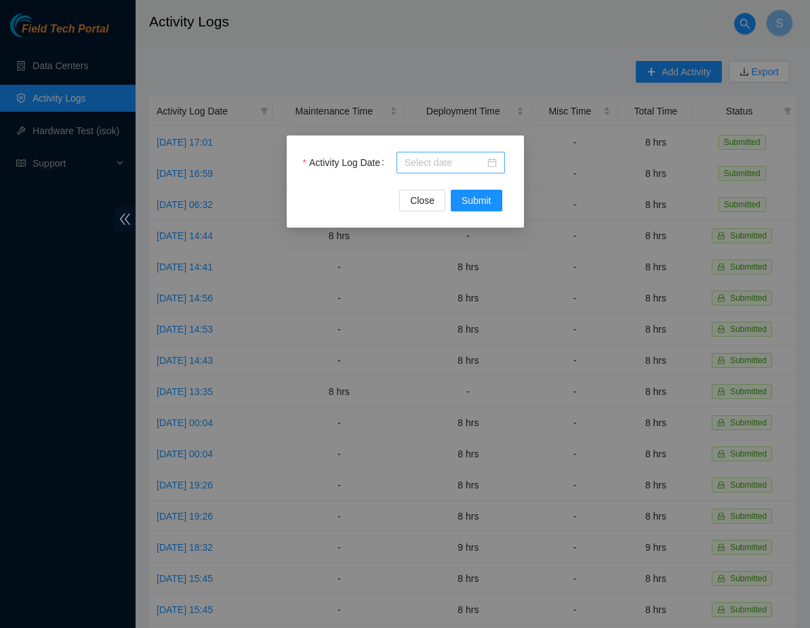
click at [490, 165] on div at bounding box center [451, 162] width 92 height 15
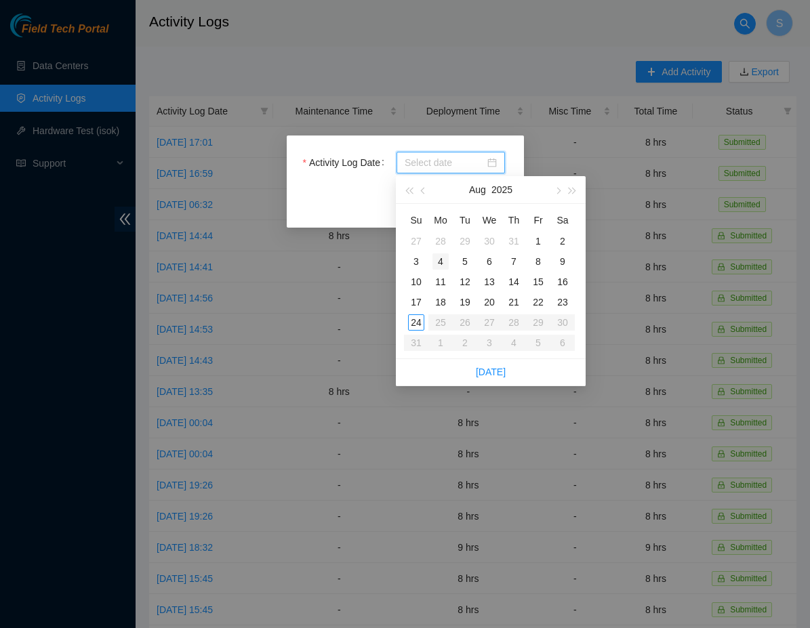
type input "2025-07-28"
type input "2025-08-04"
type input "2025-08-11"
type input "2025-08-05"
type input "2025-08-12"
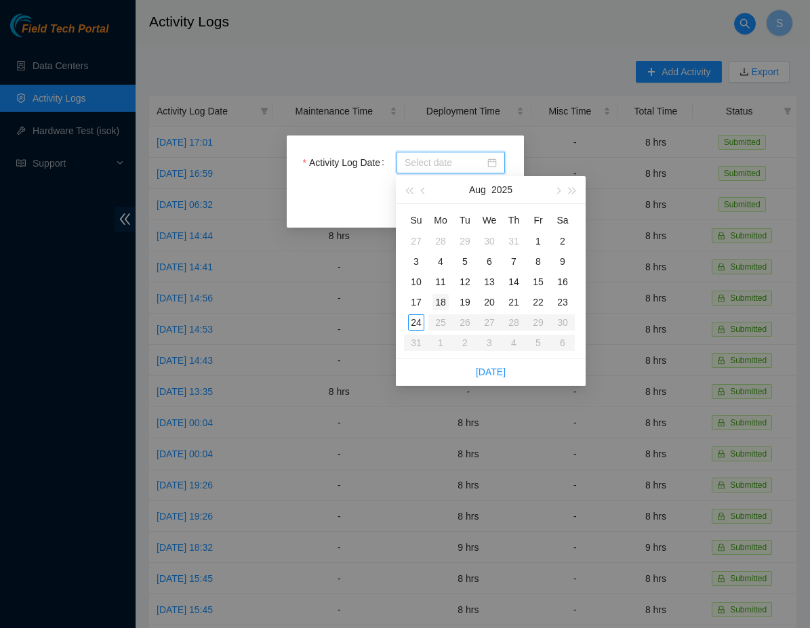
type input "2025-08-19"
type input "2025-08-18"
type input "2025-08-19"
type input "2025-08-20"
type input "2025-08-21"
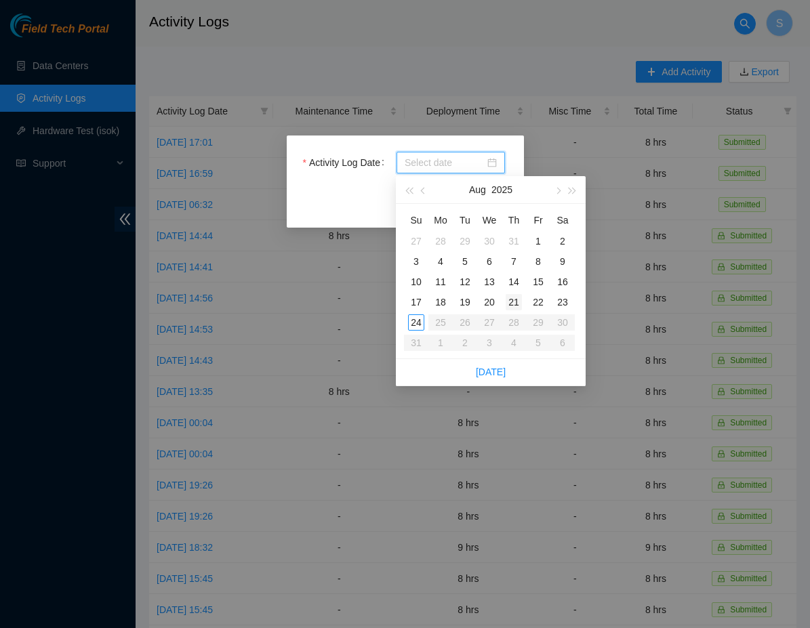
type input "2025-08-22"
type input "2025-08-21"
type input "2025-08-20"
type input "2025-08-21"
click at [514, 301] on div "21" at bounding box center [514, 302] width 16 height 16
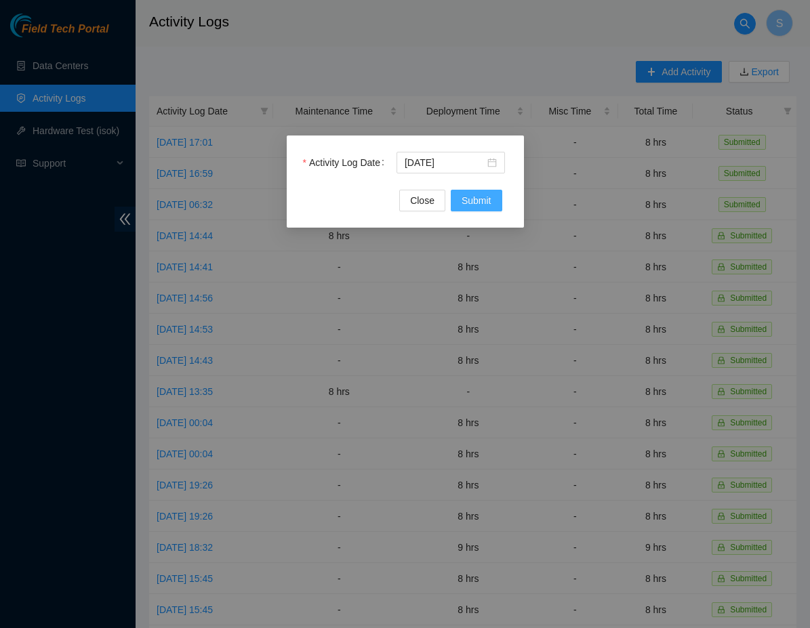
click at [472, 198] on span "Submit" at bounding box center [477, 200] width 30 height 15
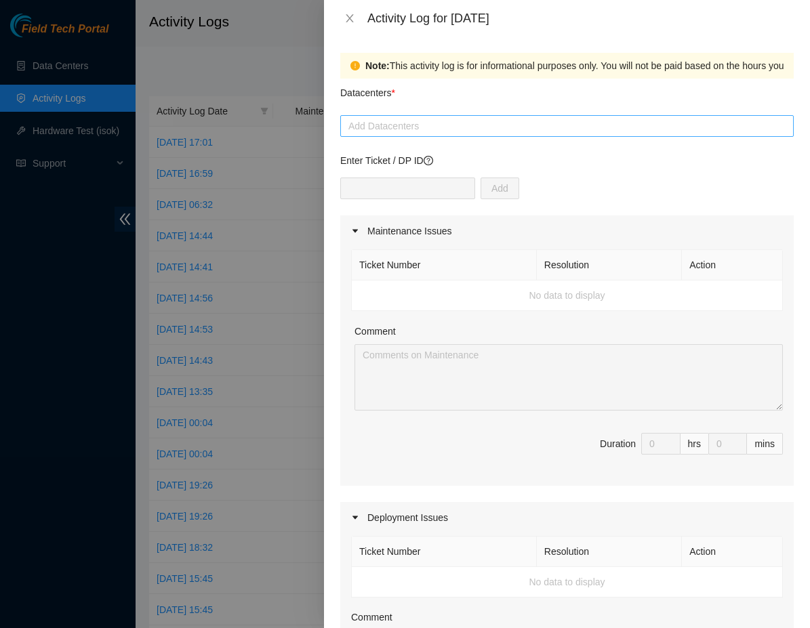
click at [426, 121] on div at bounding box center [567, 126] width 447 height 16
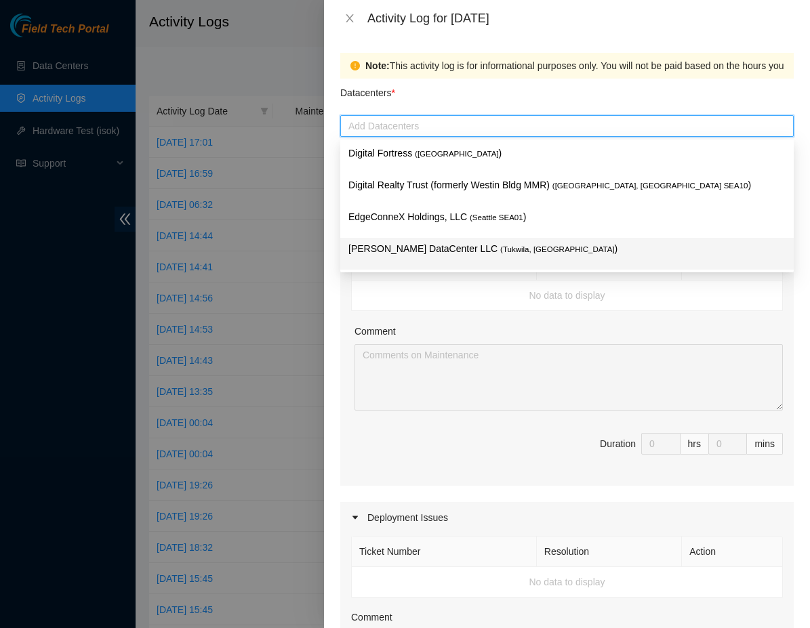
click at [413, 245] on p "Sabey DataCenter LLC ( Tukwila, WA )" at bounding box center [566, 249] width 437 height 16
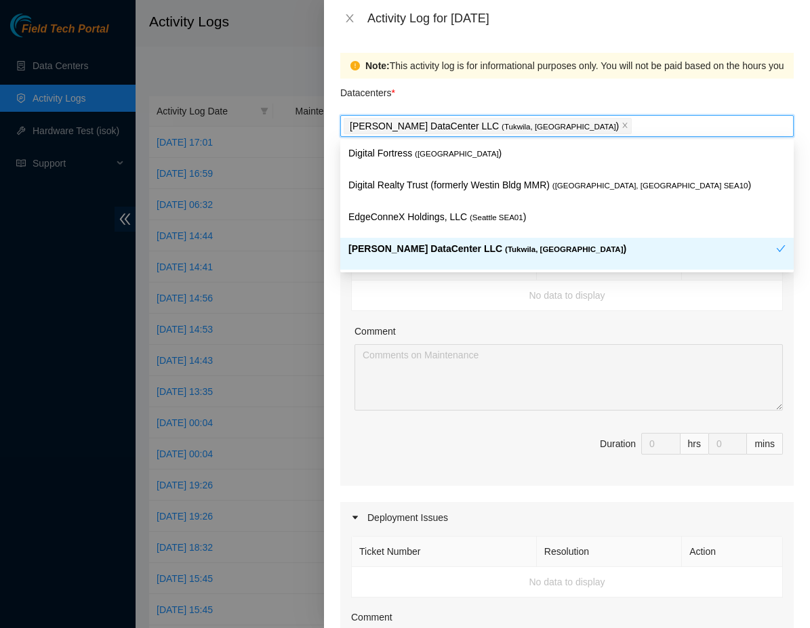
click at [344, 285] on div "Ticket Number Resolution Action No data to display Comment Duration 0 hrs 0 mins" at bounding box center [566, 366] width 453 height 239
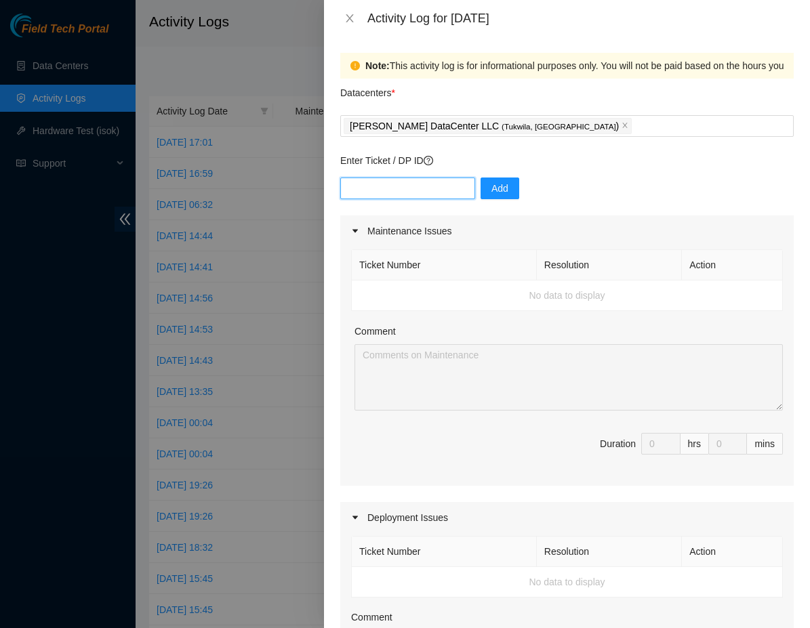
click at [429, 178] on input "text" at bounding box center [407, 189] width 135 height 22
type input "DP77025"
click at [508, 187] on span "Add" at bounding box center [499, 188] width 17 height 15
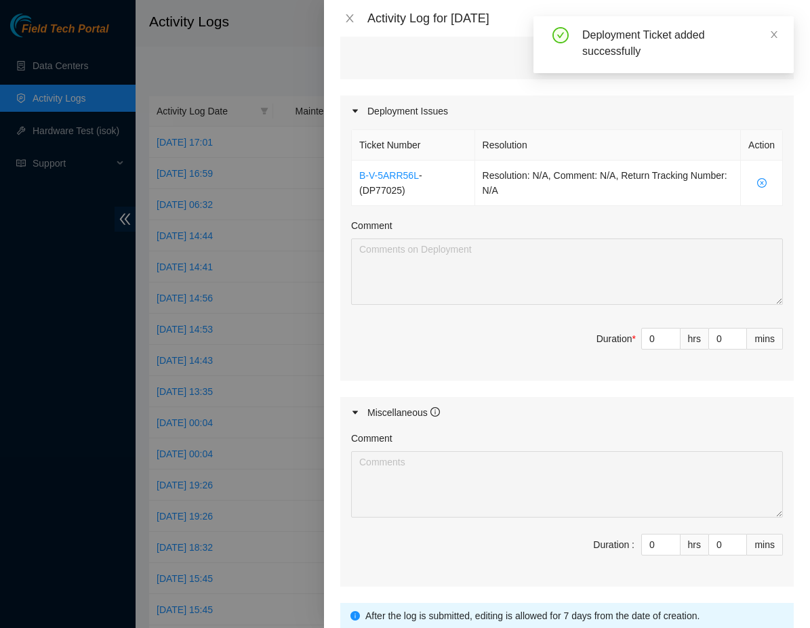
scroll to position [420, 0]
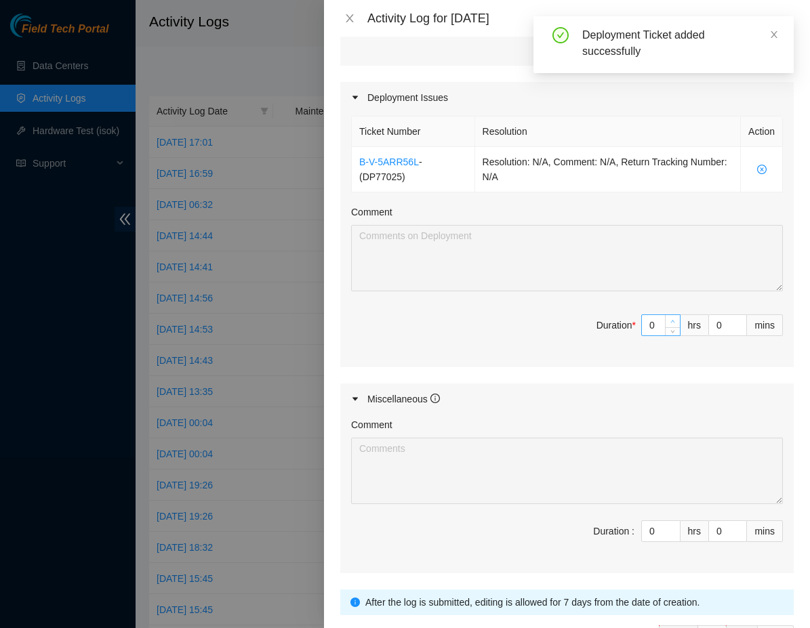
type input "1"
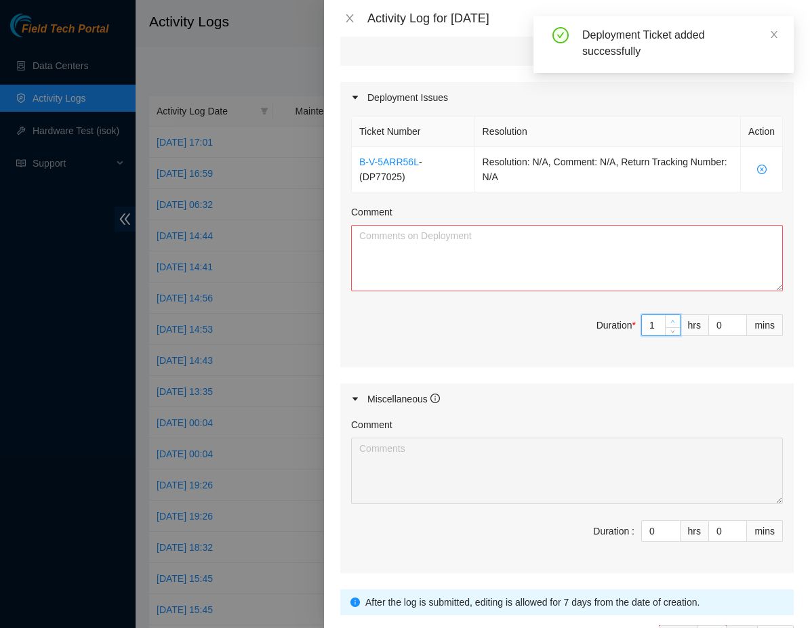
click at [665, 323] on span "Increase Value" at bounding box center [672, 321] width 15 height 12
type input "0"
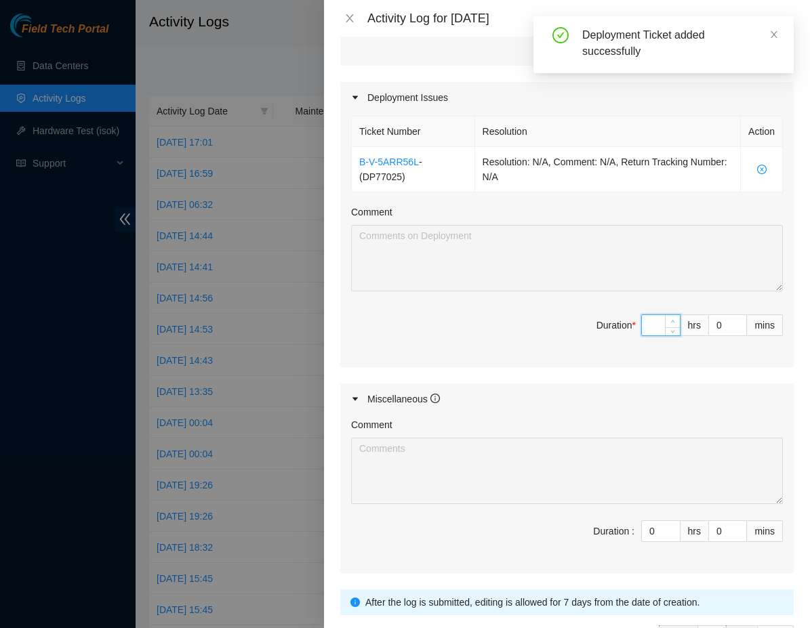
type input "7"
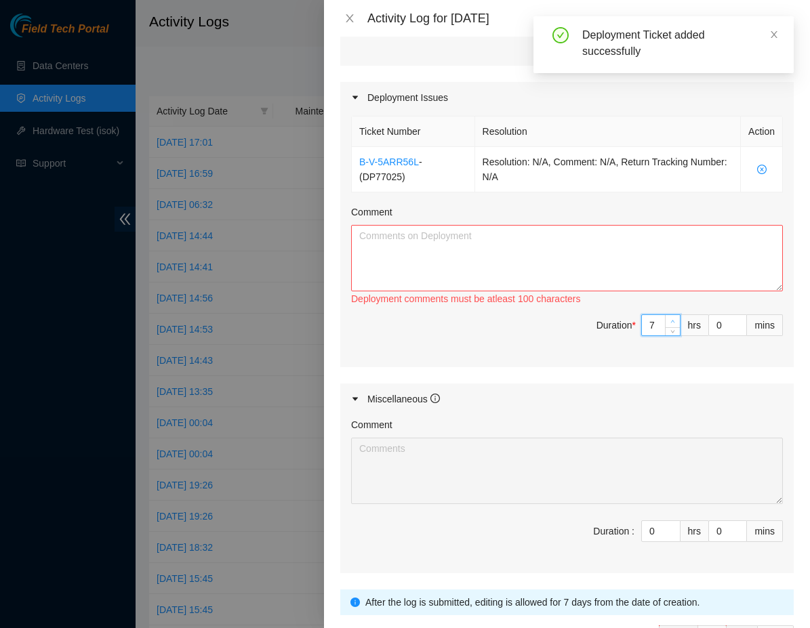
type input "0"
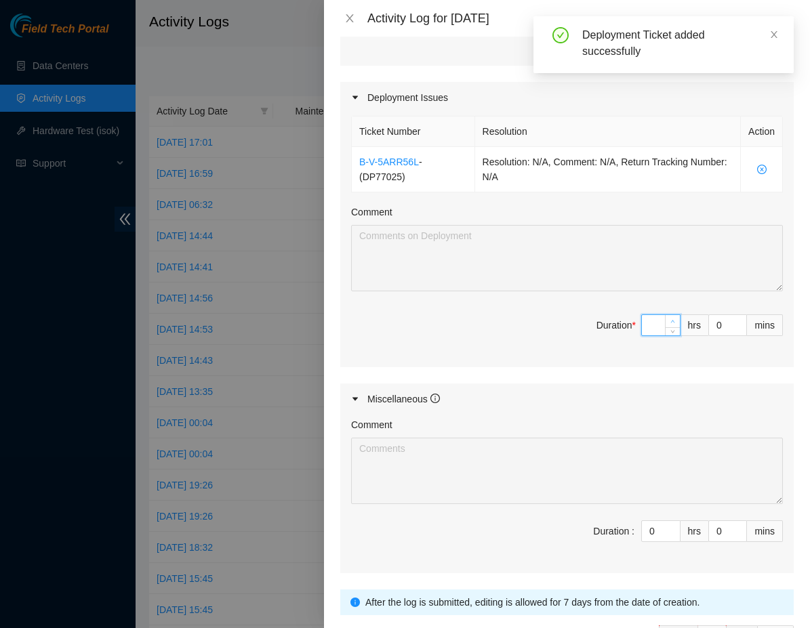
type input "8"
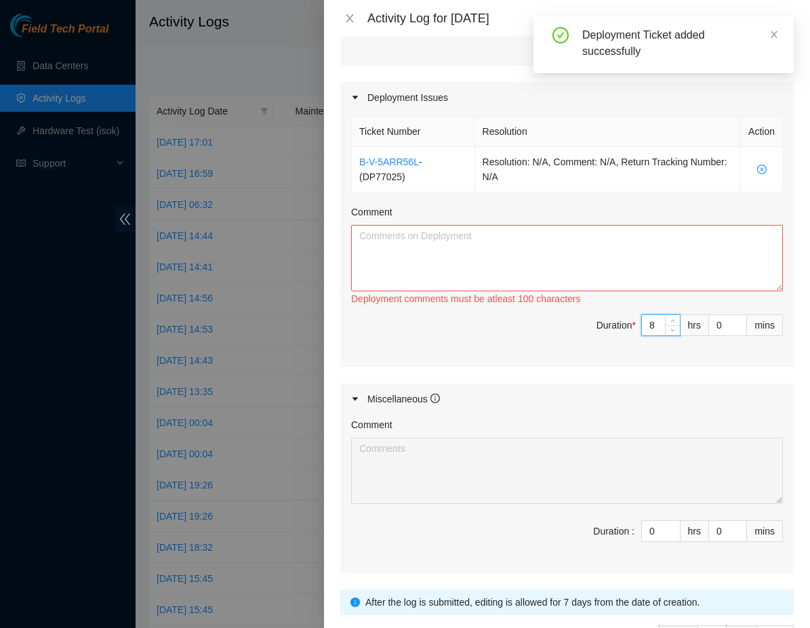
type input "8"
click at [500, 253] on textarea "Comment" at bounding box center [567, 258] width 432 height 66
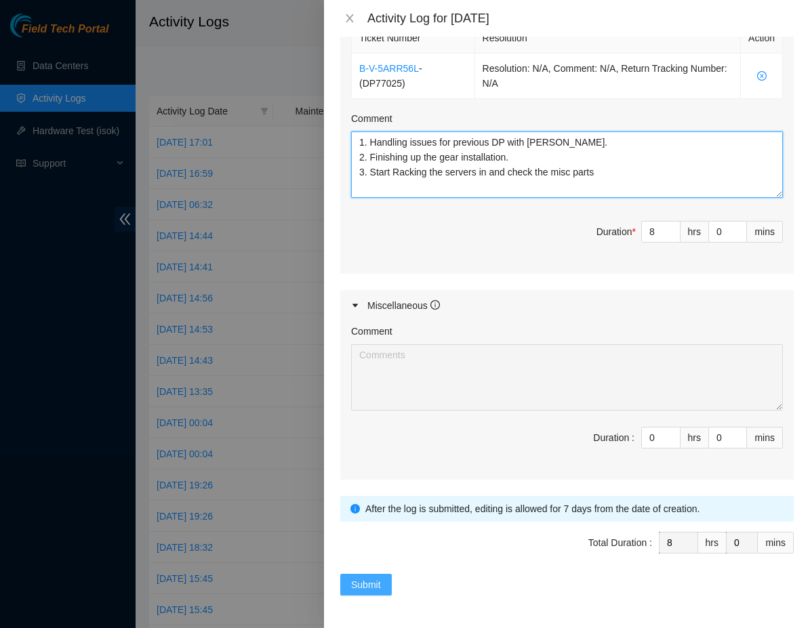
scroll to position [513, 0]
type textarea "1. Handling issues for previous DP with Dan. 2. Finishing up the gear installat…"
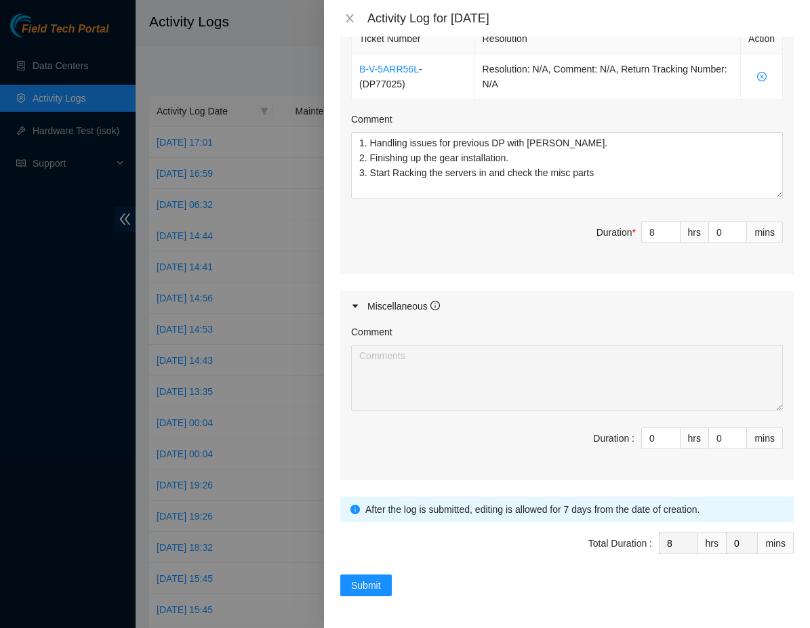
click at [366, 568] on span "Total Duration : 8 hrs 0 mins" at bounding box center [566, 552] width 453 height 38
click at [366, 580] on span "Submit" at bounding box center [366, 585] width 30 height 15
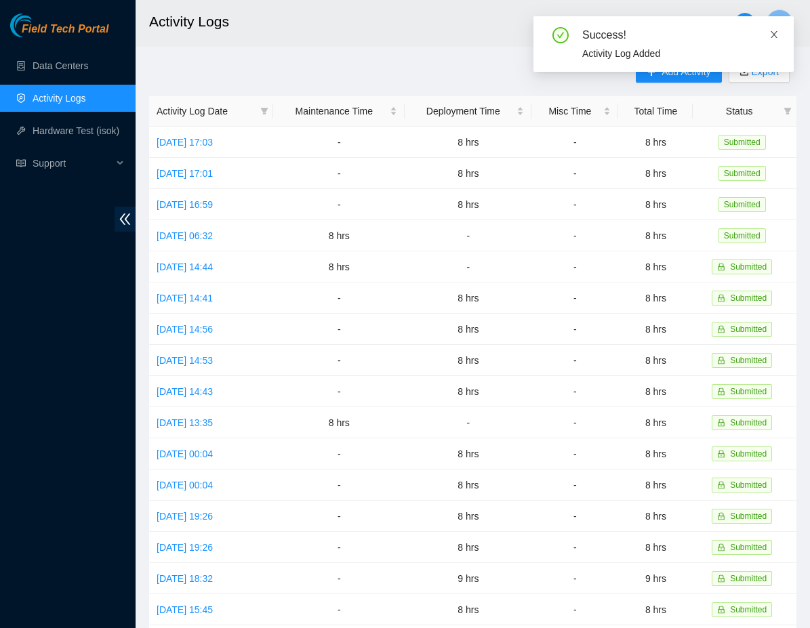
click at [770, 30] on icon "close" at bounding box center [773, 34] width 9 height 9
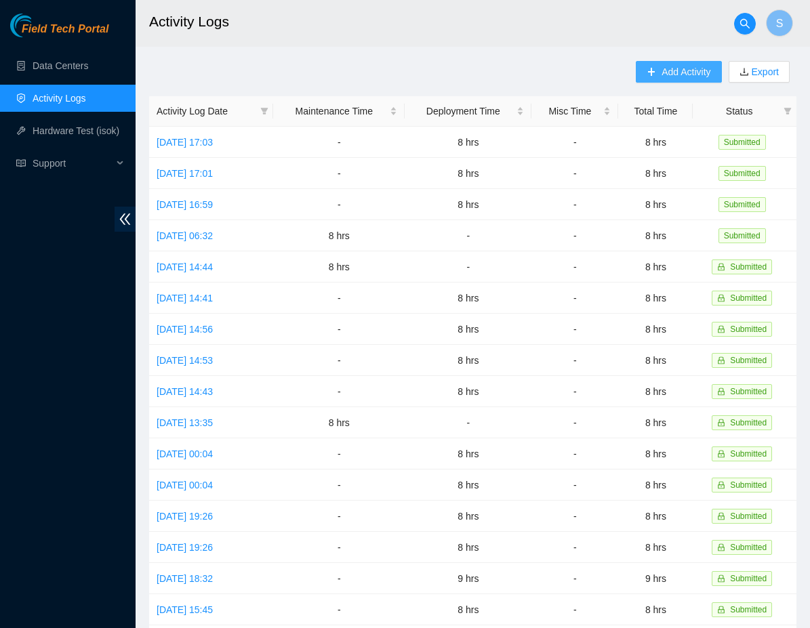
click at [680, 75] on span "Add Activity" at bounding box center [685, 71] width 49 height 15
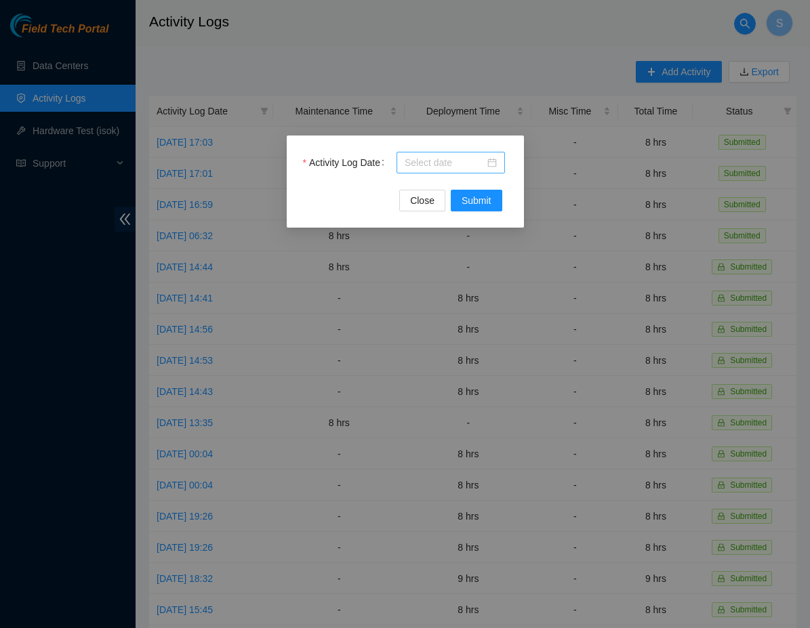
click at [491, 167] on div at bounding box center [451, 162] width 92 height 15
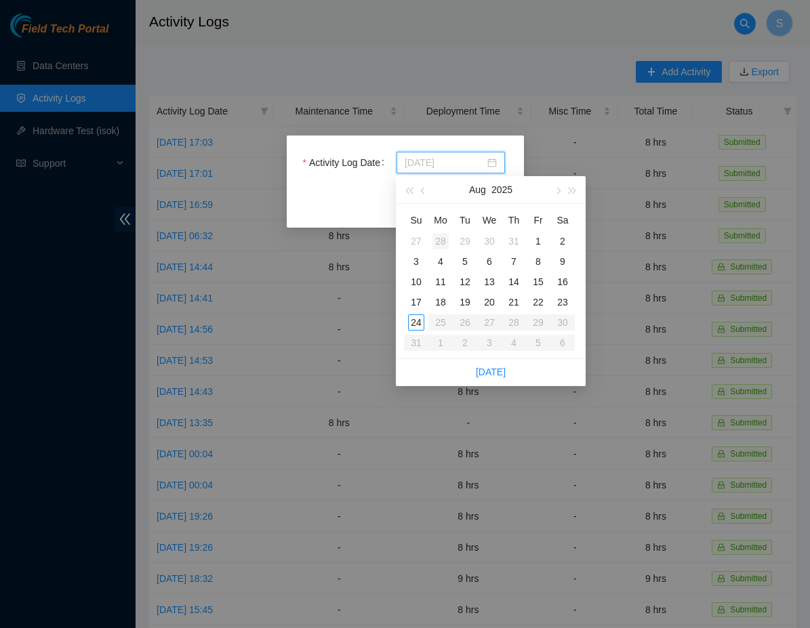
type input "2025-07-28"
type input "2025-08-05"
type input "2025-08-12"
type input "2025-08-18"
type input "2025-08-17"
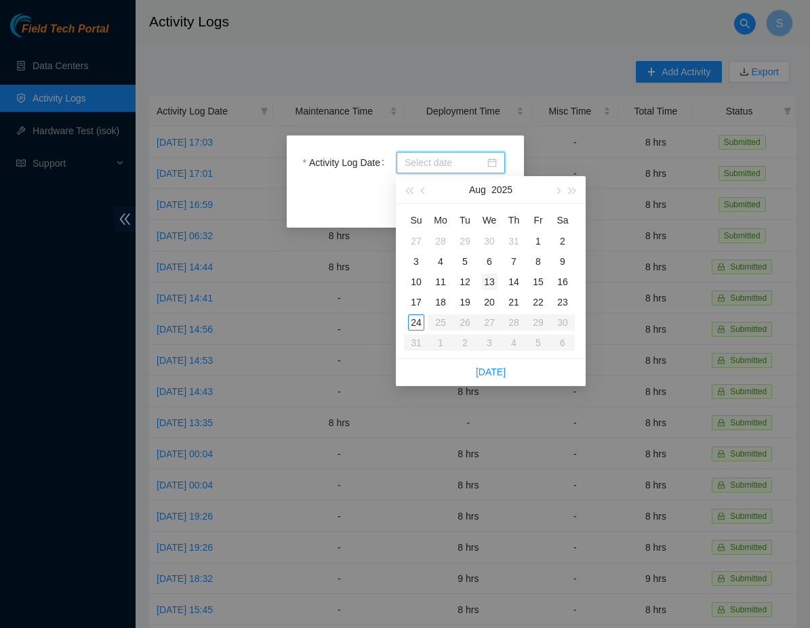
type input "2025-08-11"
type input "2025-08-12"
type input "2025-08-13"
type input "2025-08-14"
type input "2025-08-15"
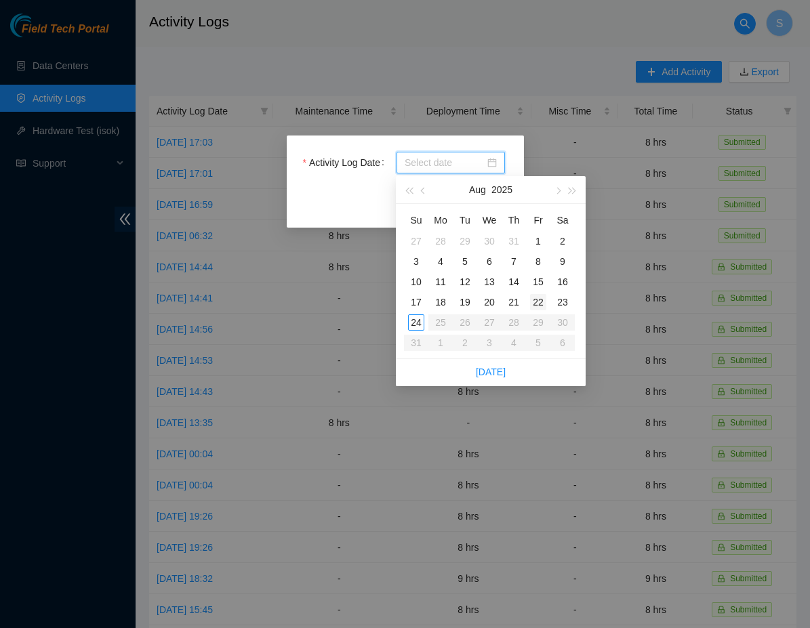
type input "2025-08-22"
type input "2025-08-23"
type input "2025-08-22"
click at [539, 300] on div "22" at bounding box center [538, 302] width 16 height 16
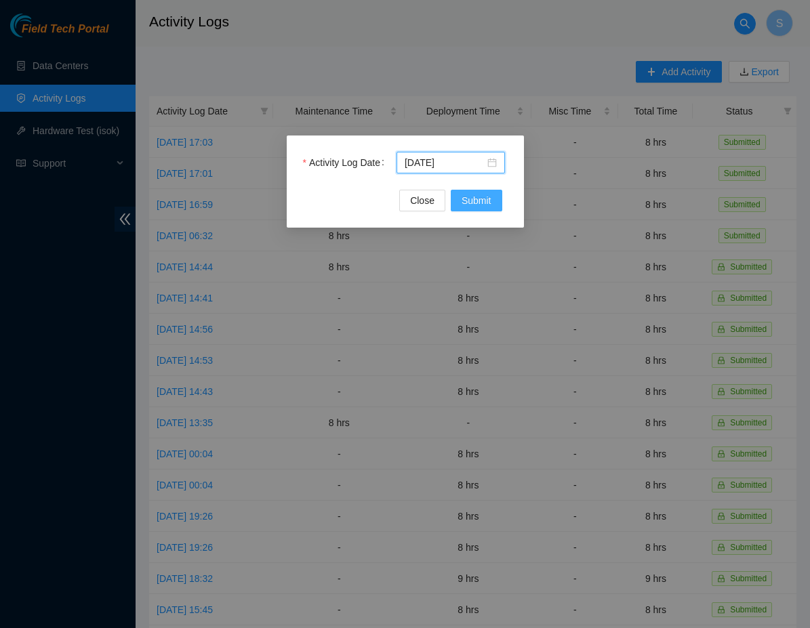
click at [484, 211] on button "Submit" at bounding box center [477, 201] width 52 height 22
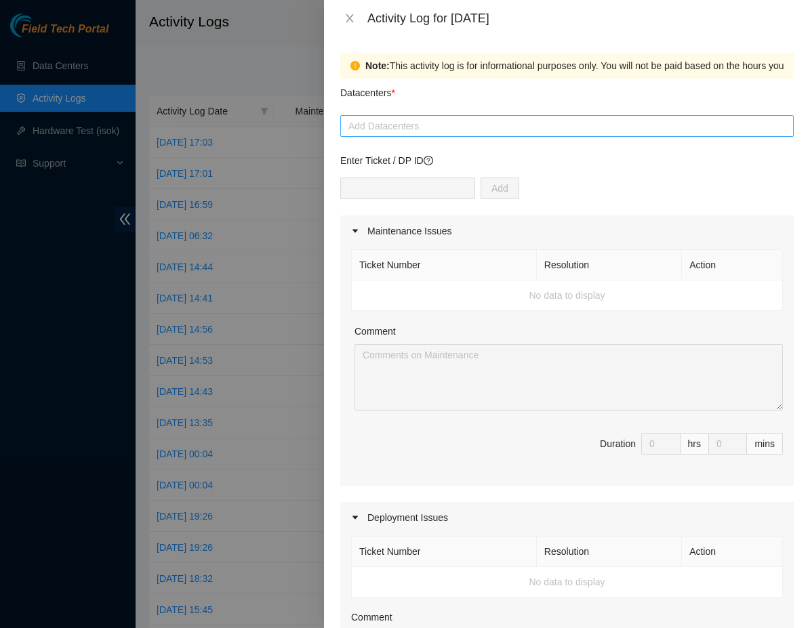
click at [456, 133] on div at bounding box center [567, 126] width 447 height 16
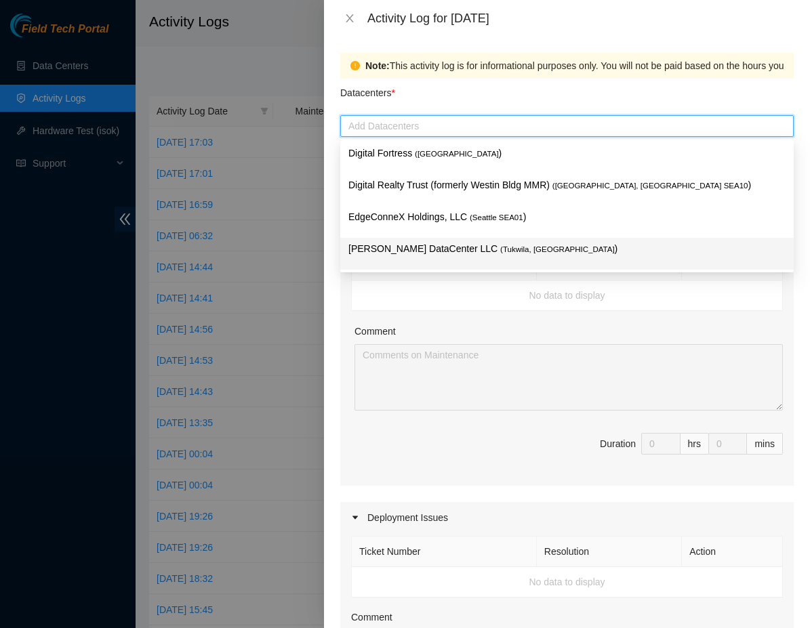
click at [430, 249] on p "Sabey DataCenter LLC ( Tukwila, WA )" at bounding box center [566, 249] width 437 height 16
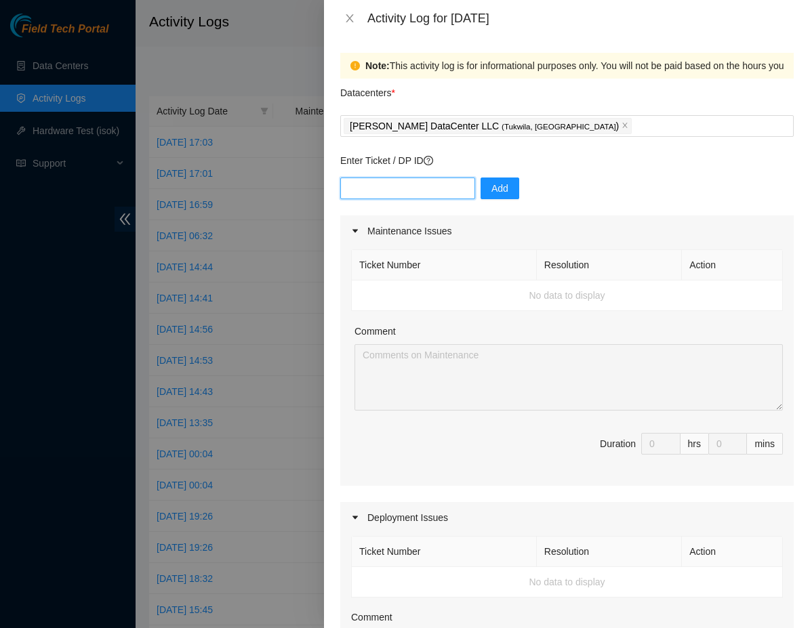
click at [432, 190] on input "text" at bounding box center [407, 189] width 135 height 22
type input "DP77025"
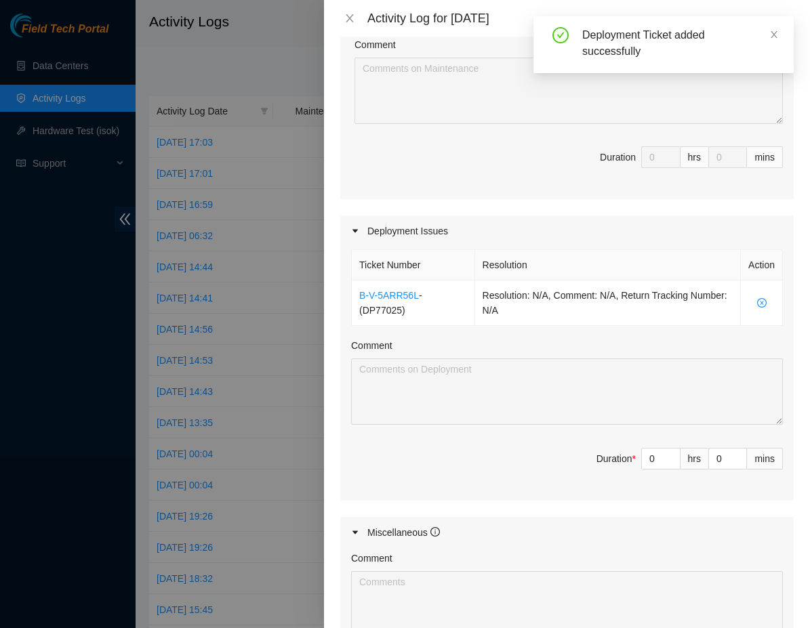
scroll to position [312, 0]
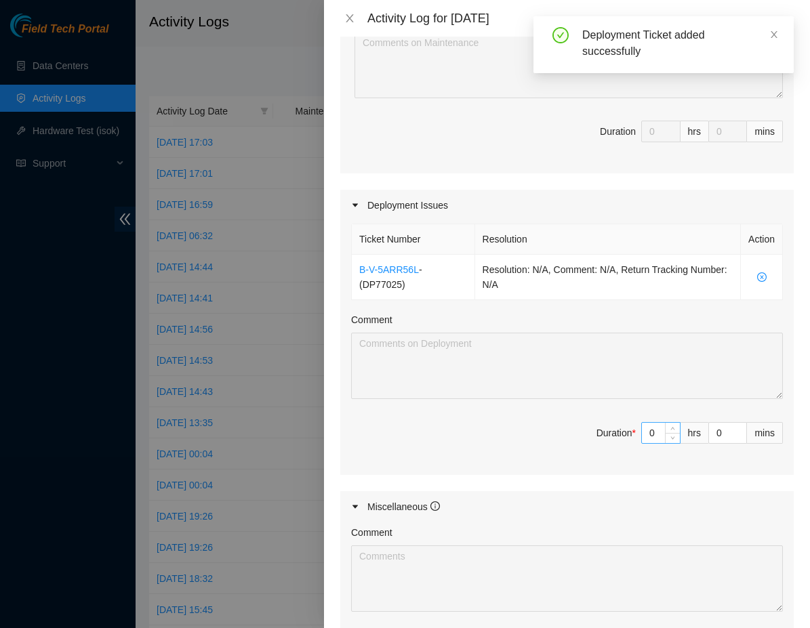
click at [659, 437] on input "0" at bounding box center [661, 433] width 38 height 20
type input "8"
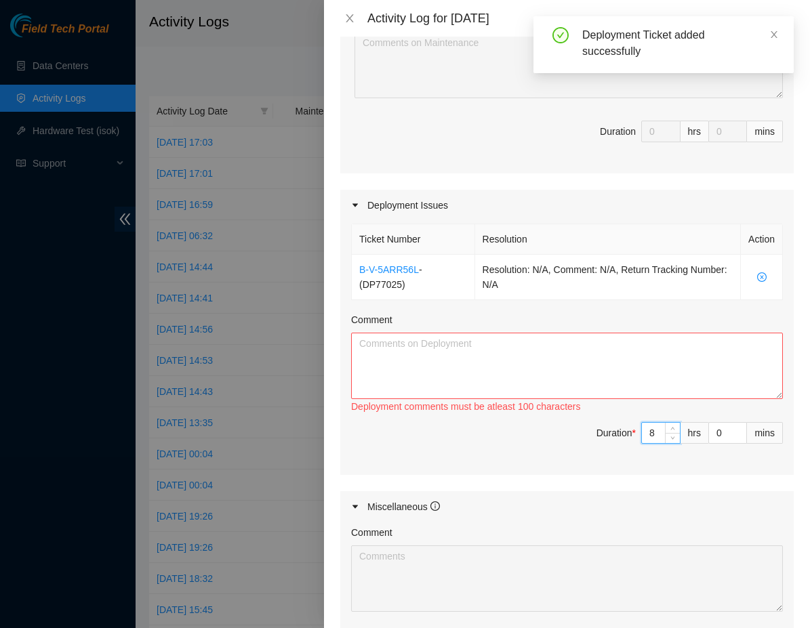
type input "8"
click at [523, 355] on textarea "Comment" at bounding box center [567, 366] width 432 height 66
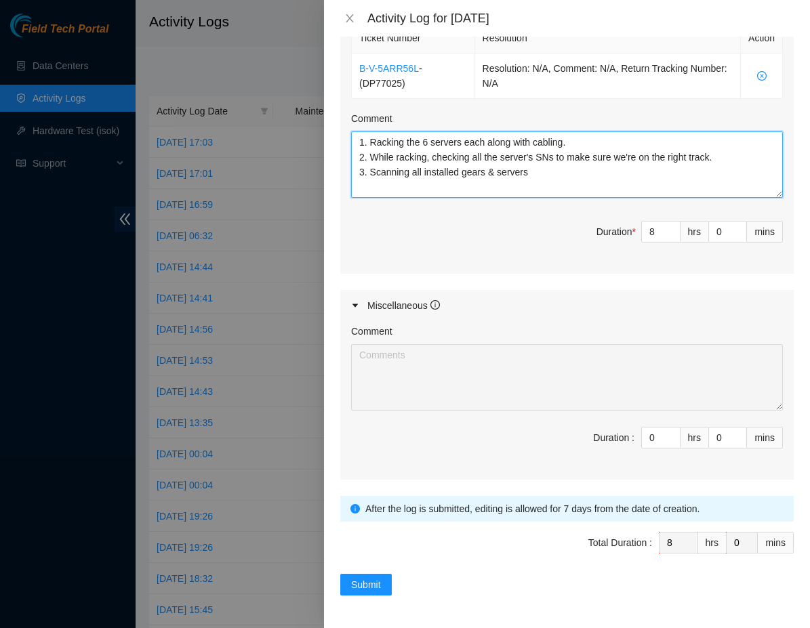
scroll to position [513, 0]
type textarea "1. Racking the 6 servers each along with cabling. 2. While racking, checking al…"
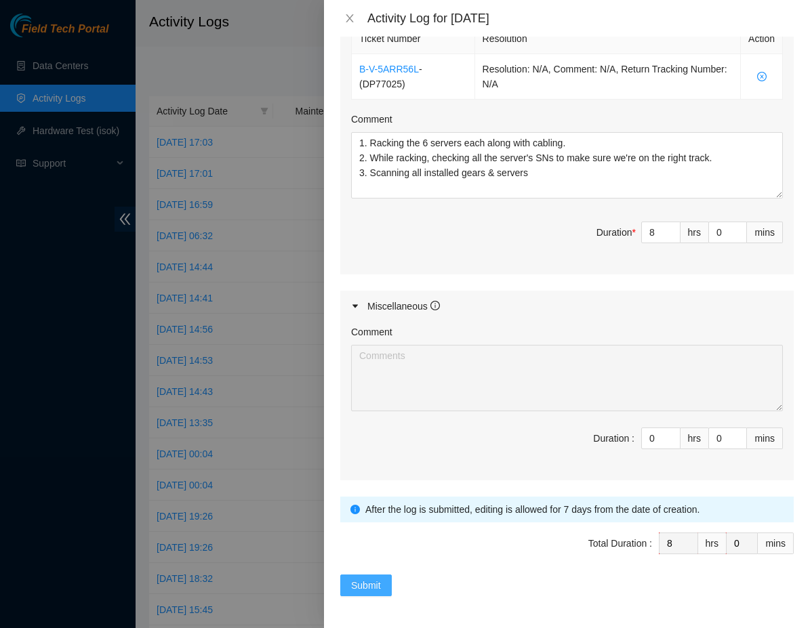
click at [367, 584] on span "Submit" at bounding box center [366, 585] width 30 height 15
